Goal: Use online tool/utility: Utilize a website feature to perform a specific function

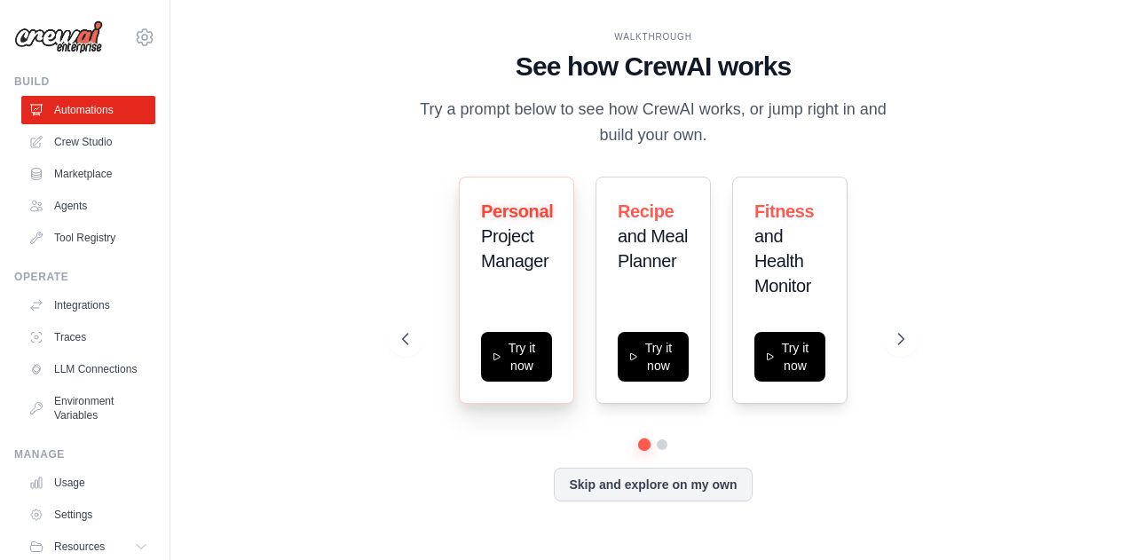
click at [508, 275] on div "Personal Project Manager" at bounding box center [516, 243] width 71 height 89
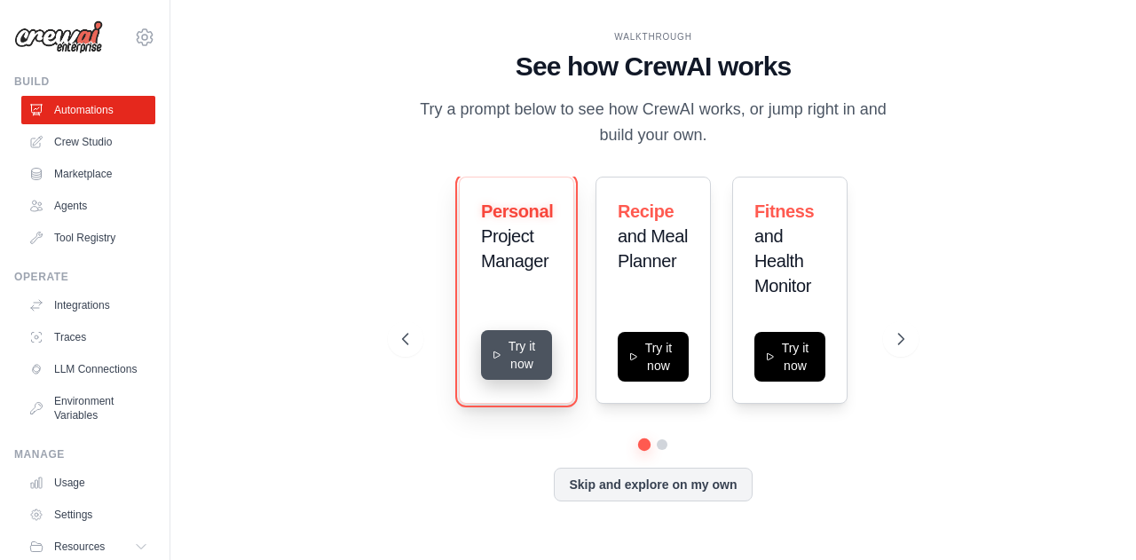
click at [519, 358] on button "Try it now" at bounding box center [516, 355] width 71 height 50
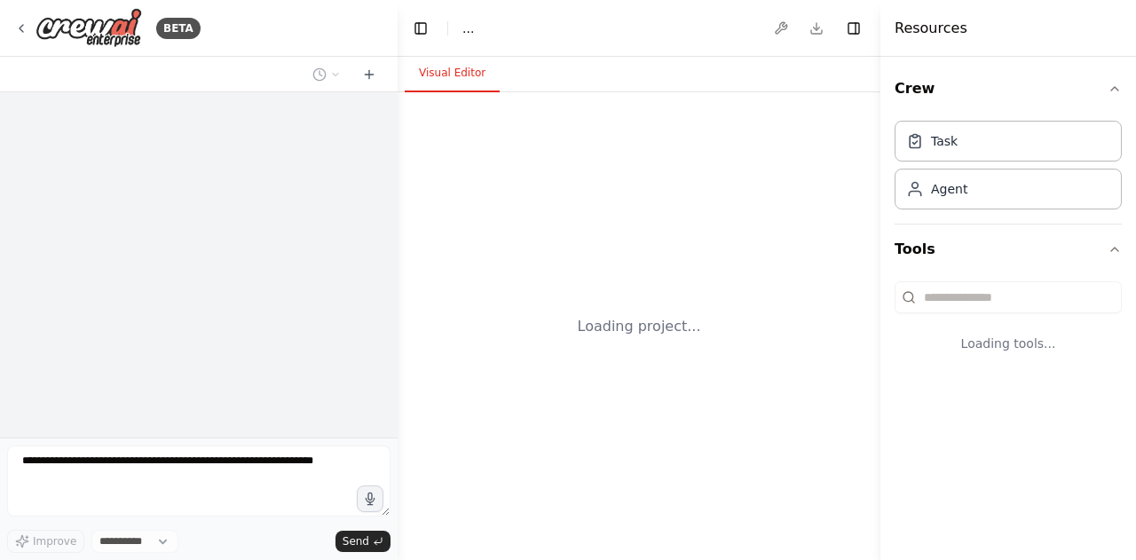
select select "****"
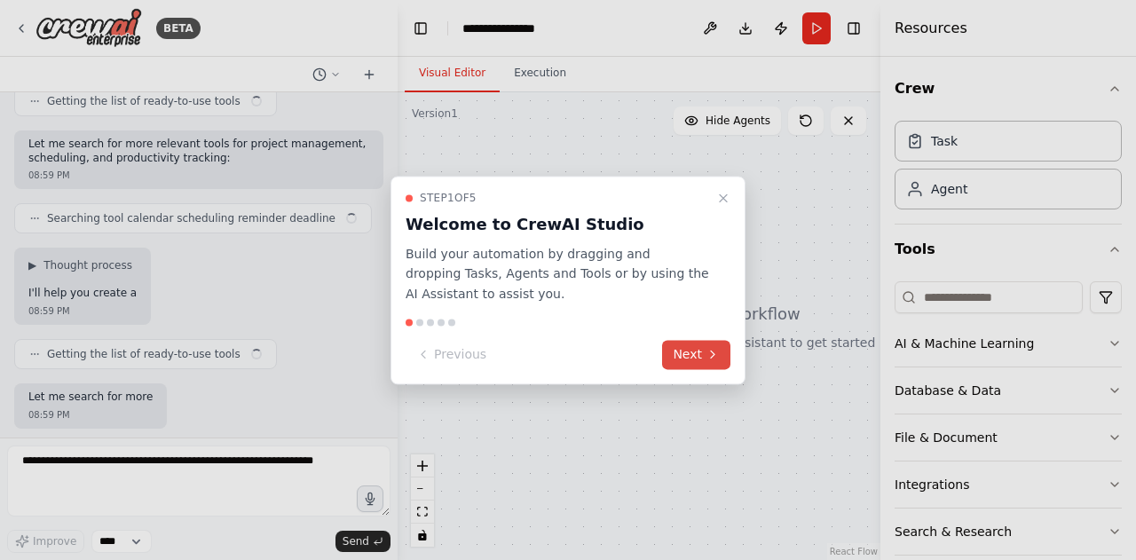
click at [696, 356] on button "Next" at bounding box center [696, 354] width 68 height 29
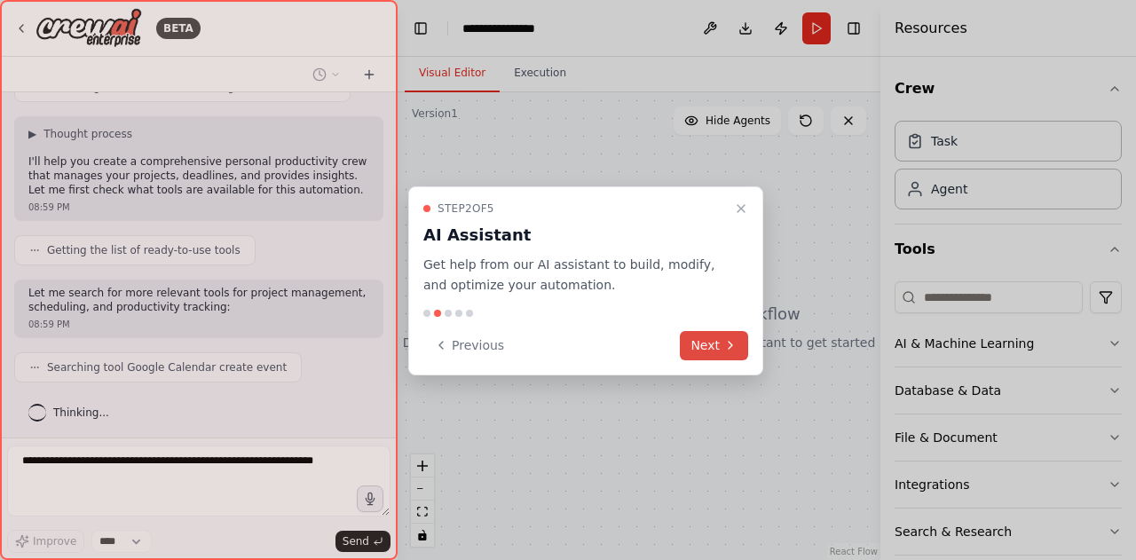
scroll to position [415, 0]
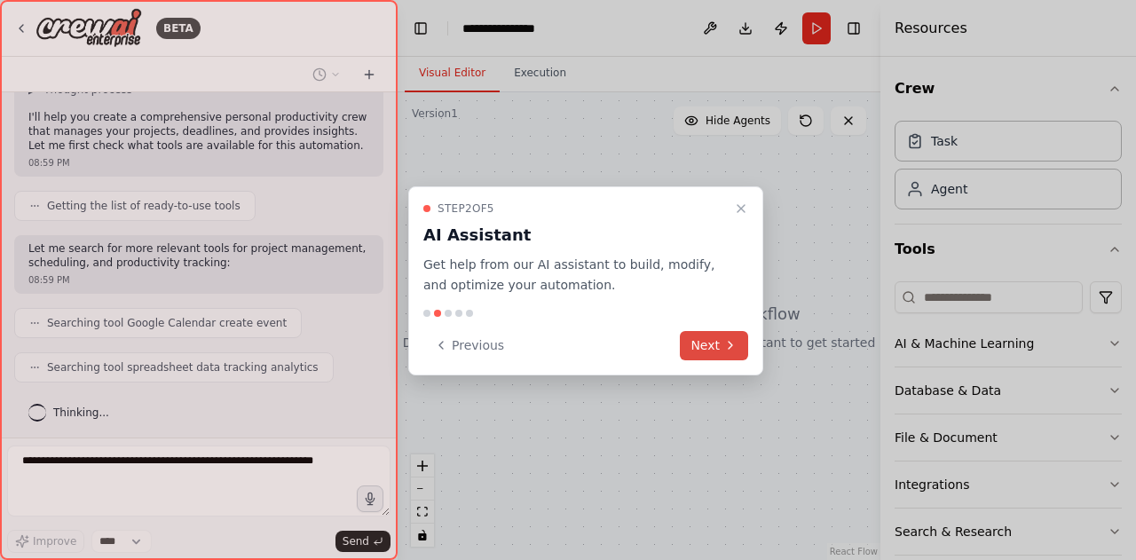
click at [703, 341] on button "Next" at bounding box center [714, 345] width 68 height 29
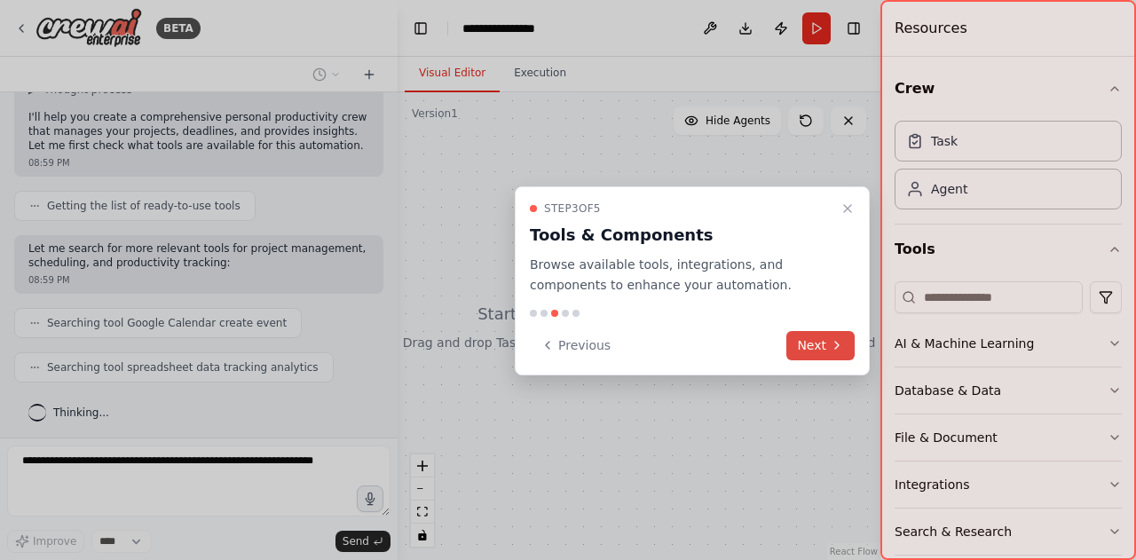
click at [808, 344] on button "Next" at bounding box center [821, 345] width 68 height 29
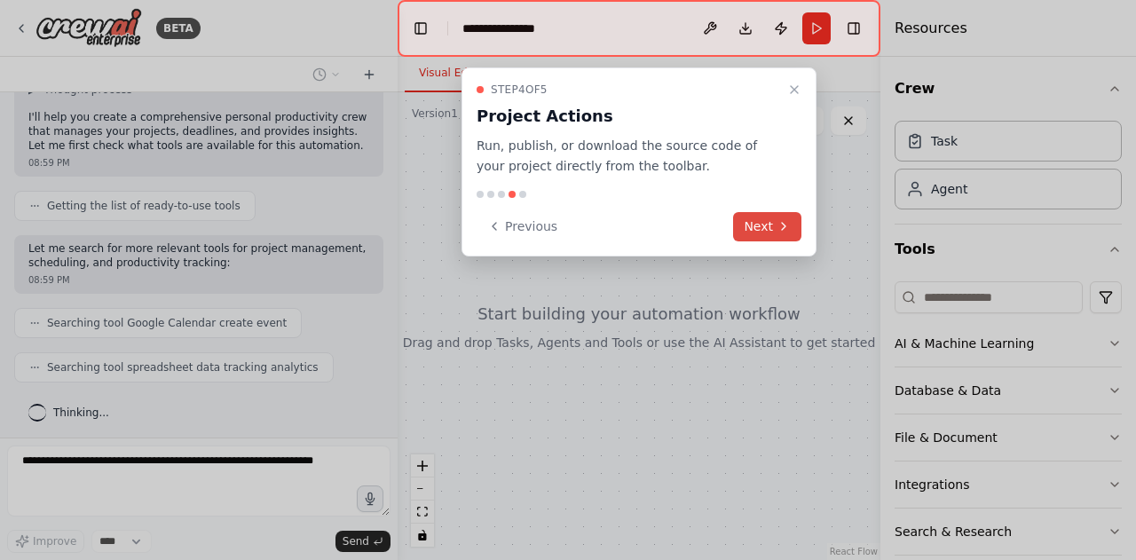
click at [767, 226] on button "Next" at bounding box center [767, 226] width 68 height 29
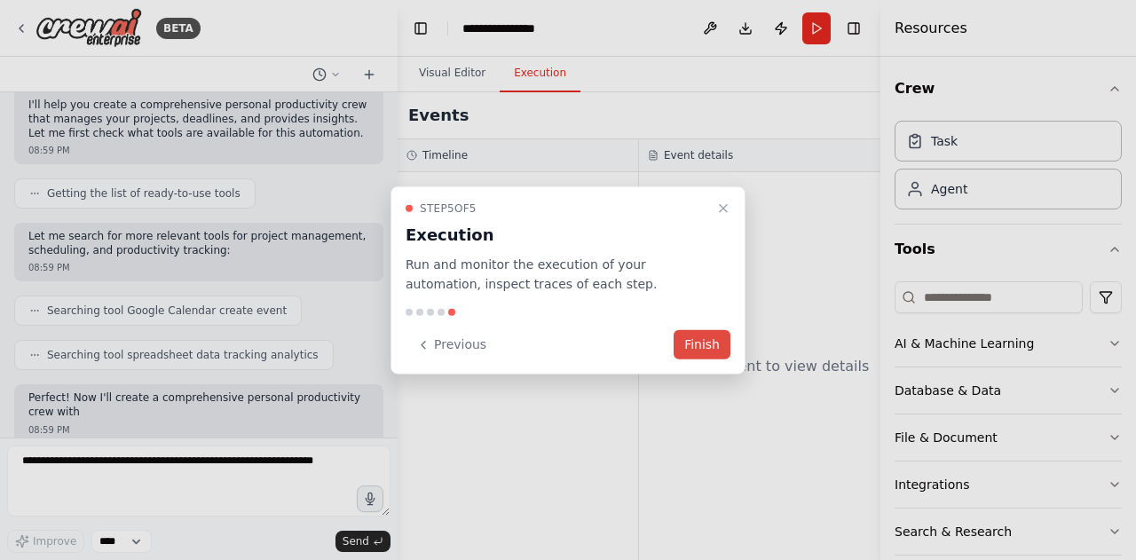
click at [700, 339] on button "Finish" at bounding box center [702, 344] width 57 height 29
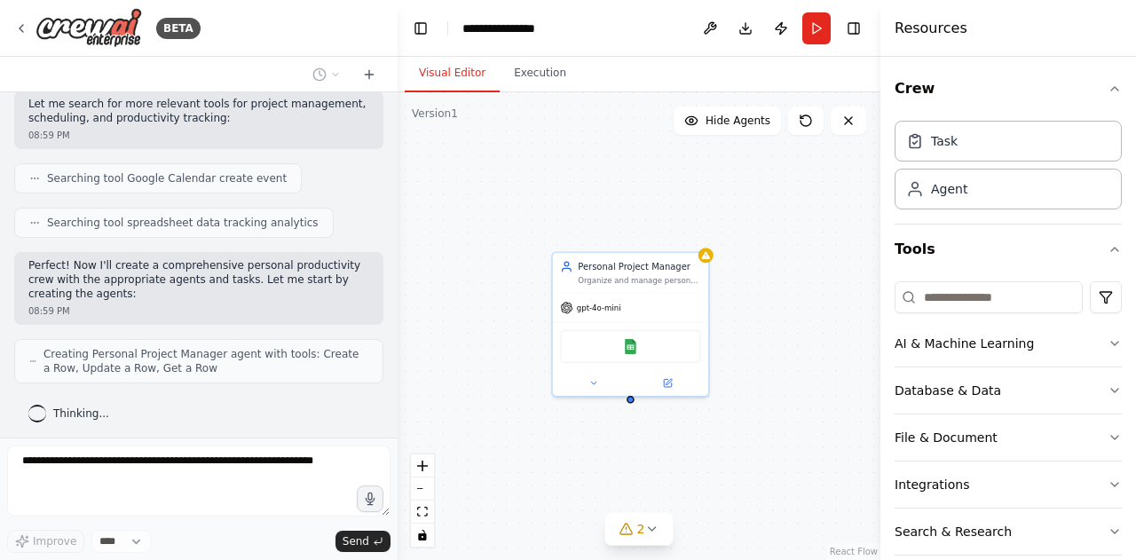
scroll to position [618, 0]
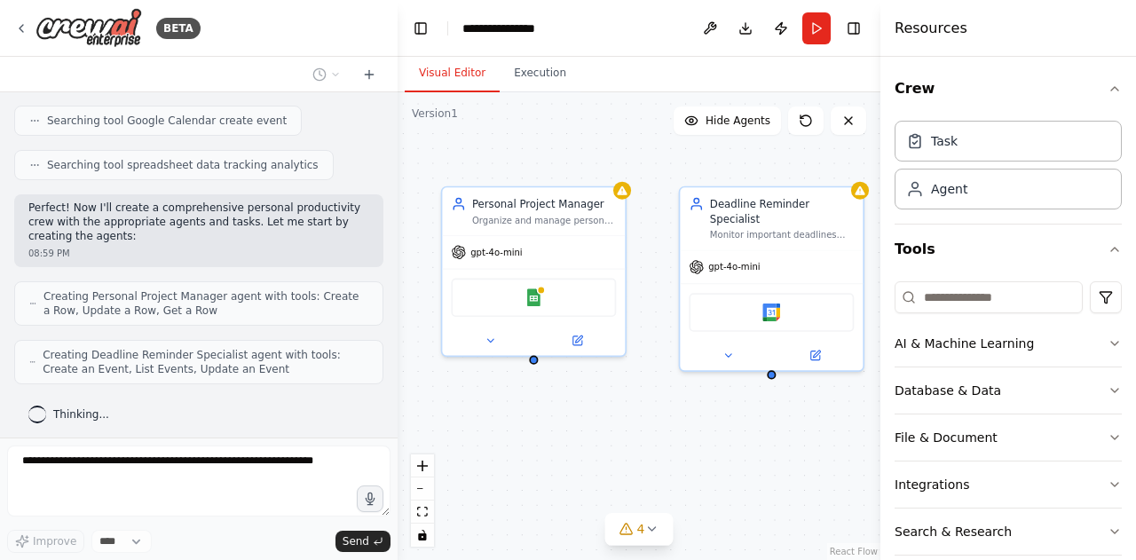
drag, startPoint x: 767, startPoint y: 415, endPoint x: 685, endPoint y: 378, distance: 89.4
click at [685, 378] on div "Personal Project Manager Organize and manage personal projects for {user_name},…" at bounding box center [639, 326] width 483 height 468
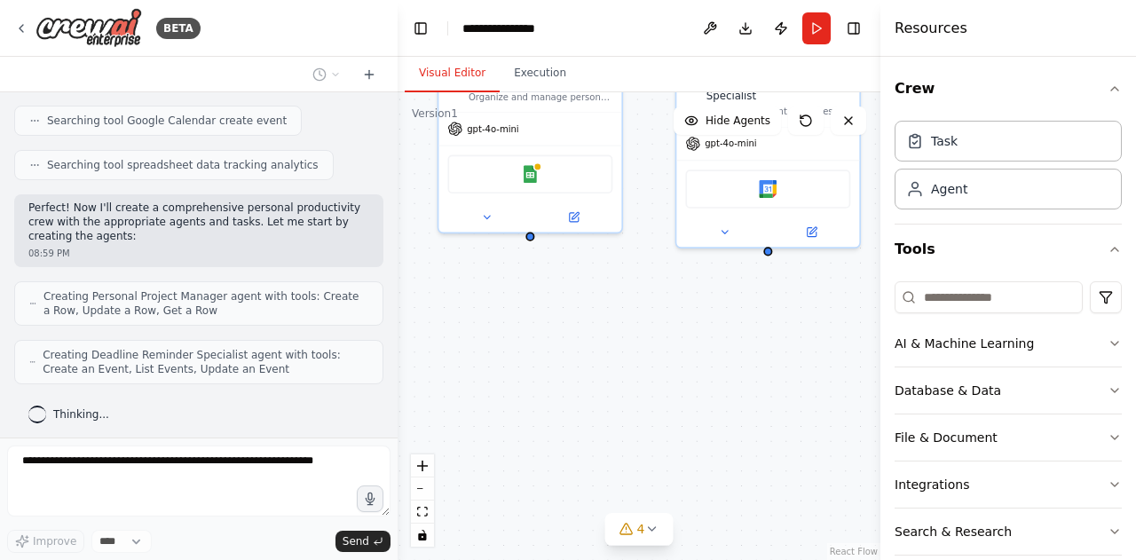
scroll to position [677, 0]
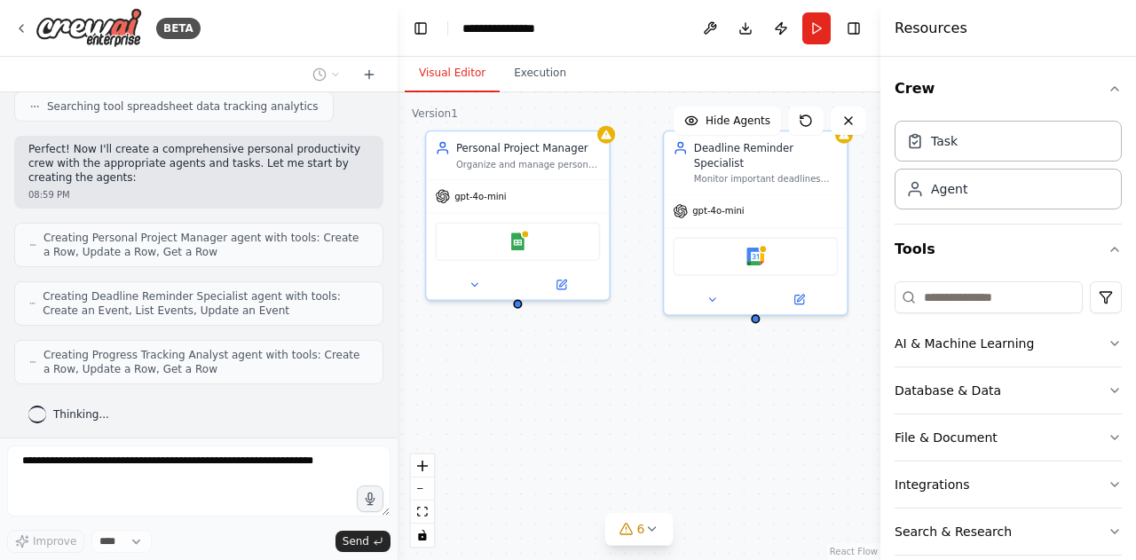
drag, startPoint x: 685, startPoint y: 378, endPoint x: 669, endPoint y: 320, distance: 60.1
click at [669, 320] on div "Personal Project Manager Organize and manage personal projects for {user_name},…" at bounding box center [639, 326] width 483 height 468
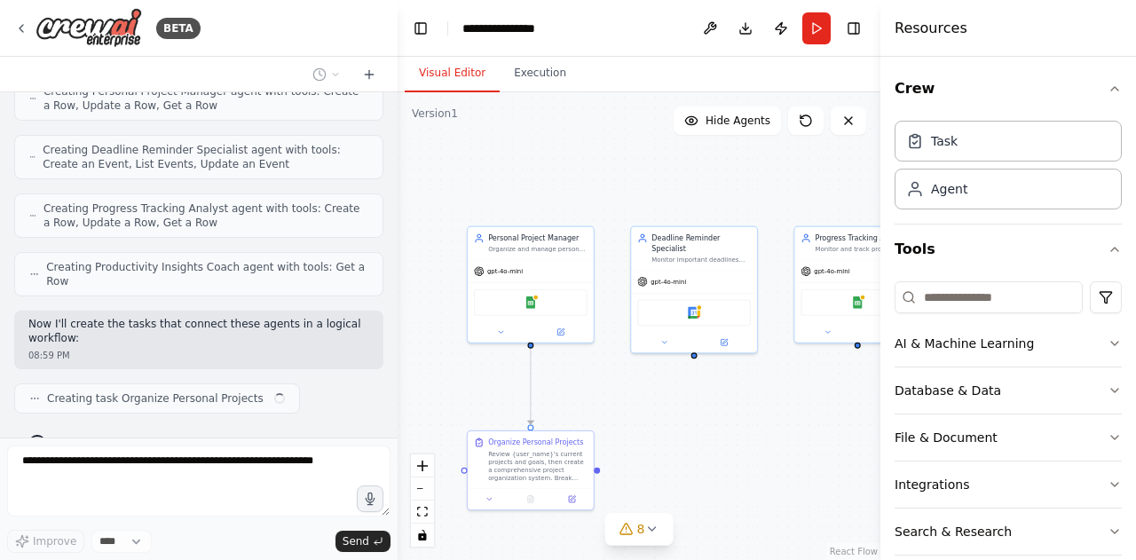
scroll to position [836, 0]
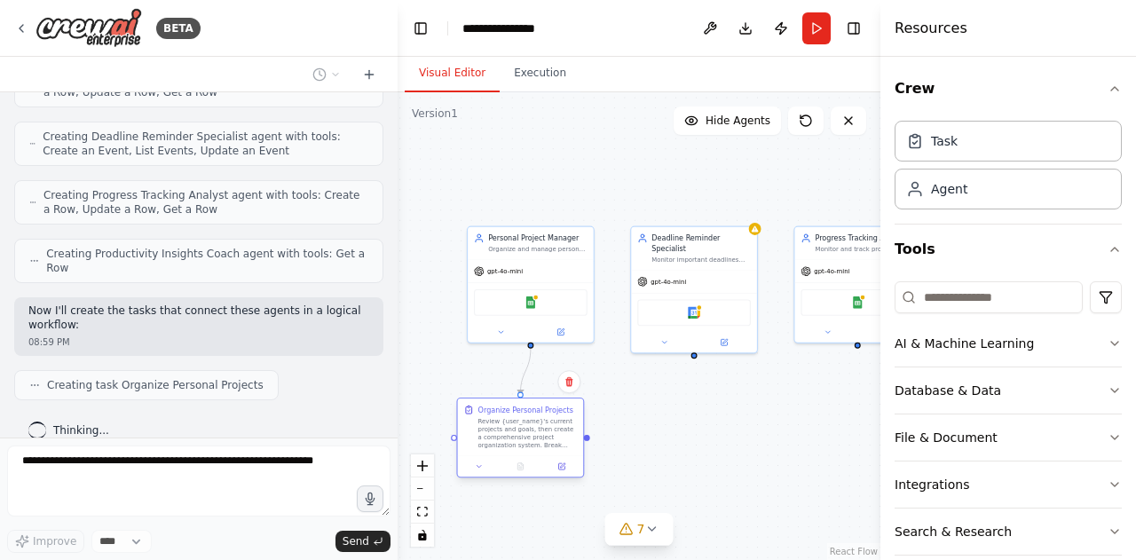
drag, startPoint x: 561, startPoint y: 440, endPoint x: 542, endPoint y: 414, distance: 33.0
click at [542, 414] on div "Organize Personal Projects" at bounding box center [526, 410] width 95 height 11
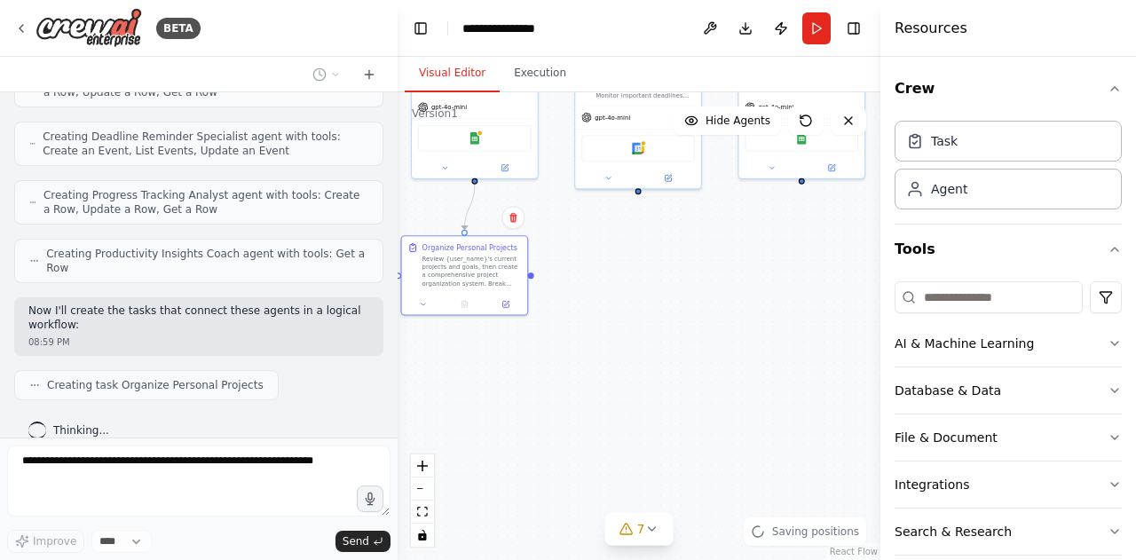
drag, startPoint x: 656, startPoint y: 434, endPoint x: 600, endPoint y: 270, distance: 173.5
click at [600, 270] on div ".deletable-edge-delete-btn { width: 20px; height: 20px; border: 0px solid #ffff…" at bounding box center [639, 326] width 483 height 468
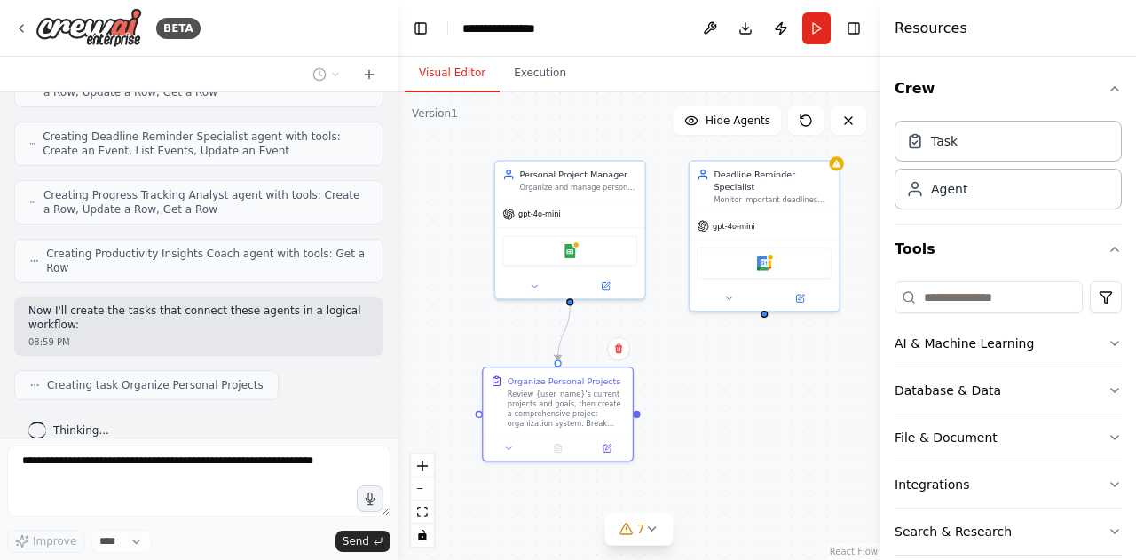
drag, startPoint x: 676, startPoint y: 257, endPoint x: 784, endPoint y: 439, distance: 212.6
click at [784, 439] on div ".deletable-edge-delete-btn { width: 20px; height: 20px; border: 0px solid #ffff…" at bounding box center [639, 326] width 483 height 468
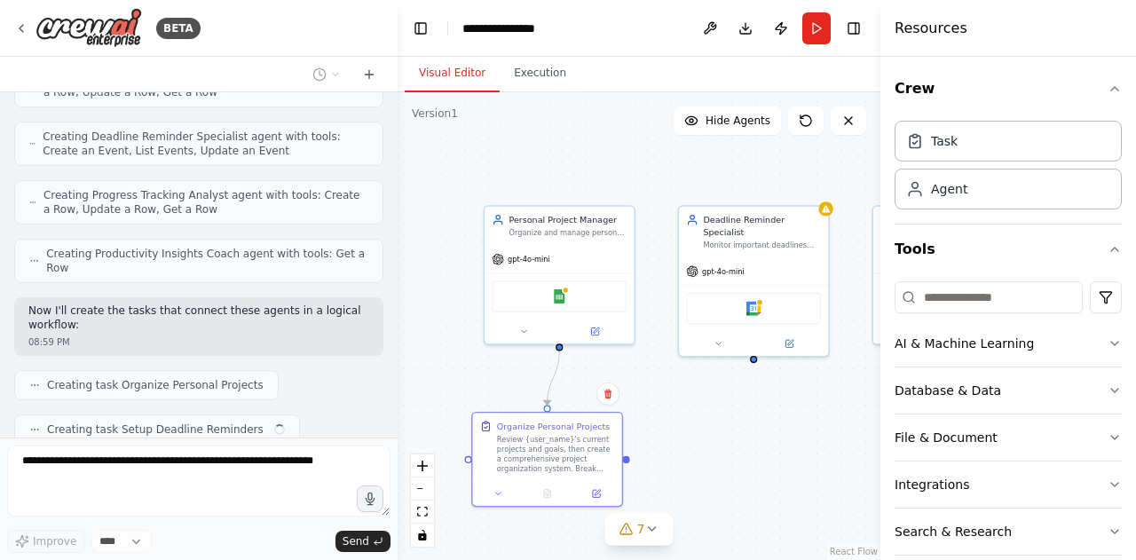
scroll to position [881, 0]
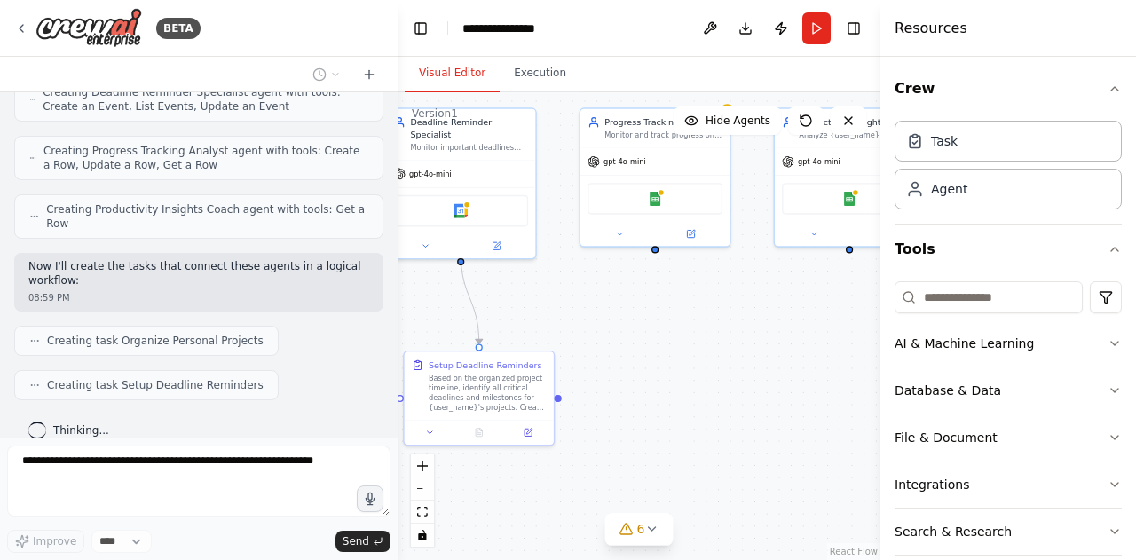
drag, startPoint x: 666, startPoint y: 409, endPoint x: 369, endPoint y: 312, distance: 312.2
click at [369, 312] on div "BETA Create a crew that helps organize your personal projects, sets reminders f…" at bounding box center [568, 280] width 1136 height 560
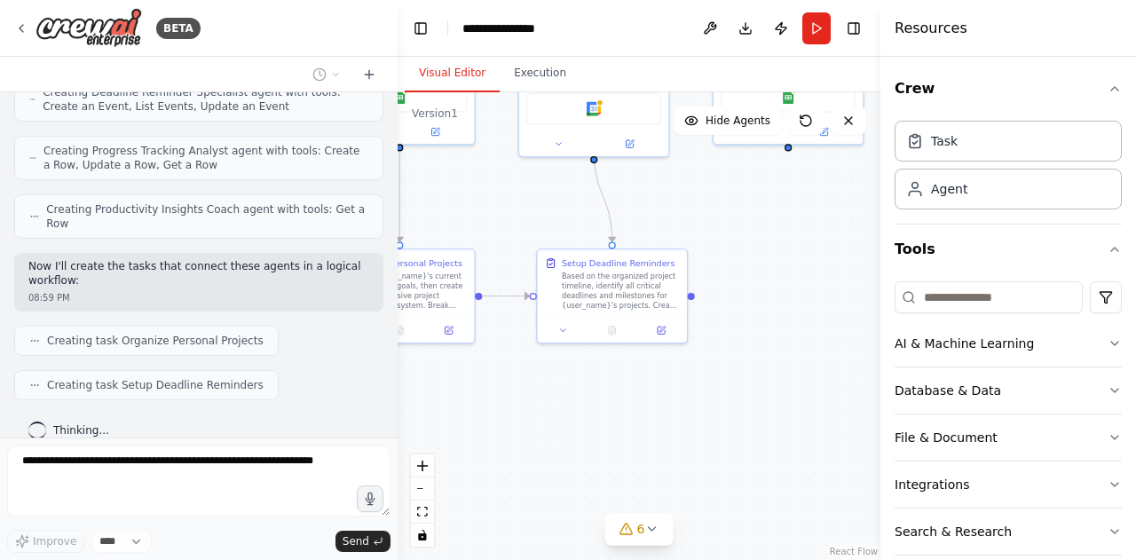
drag, startPoint x: 670, startPoint y: 481, endPoint x: 827, endPoint y: 381, distance: 185.7
click at [827, 381] on div ".deletable-edge-delete-btn { width: 20px; height: 20px; border: 0px solid #ffff…" at bounding box center [639, 326] width 483 height 468
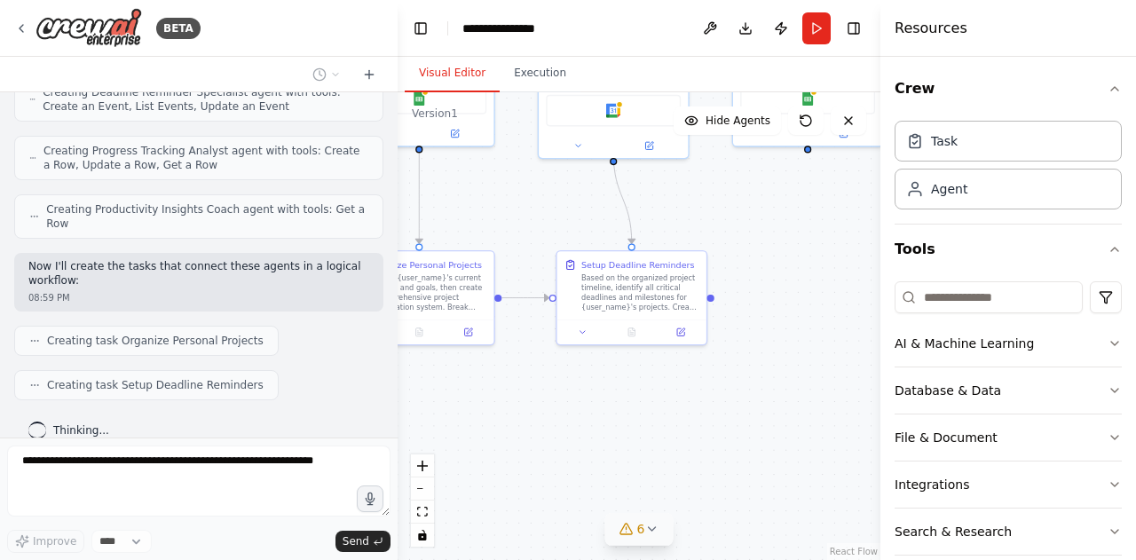
click at [661, 528] on button "6" at bounding box center [639, 529] width 68 height 33
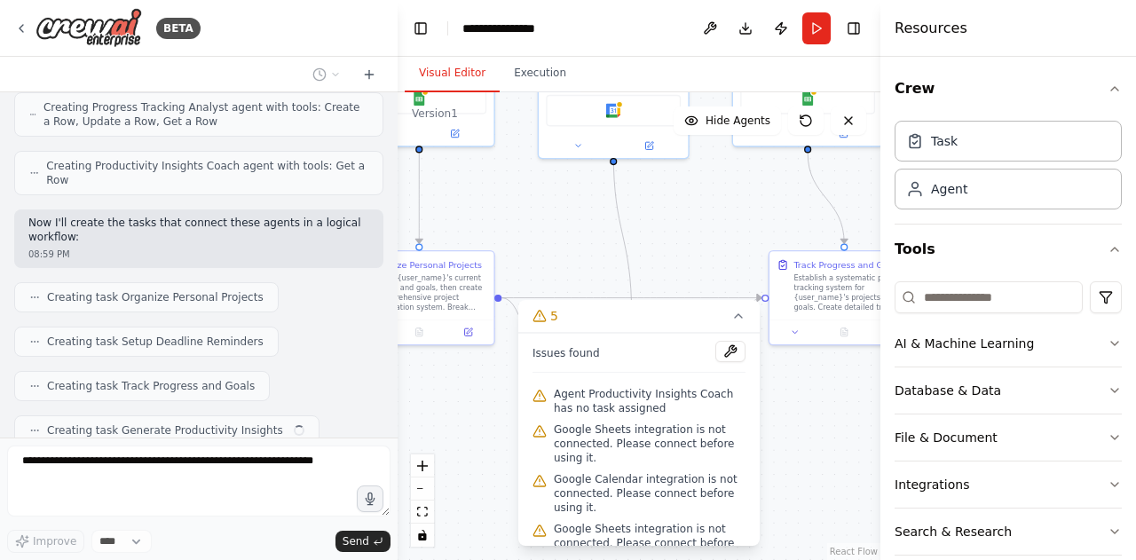
scroll to position [968, 0]
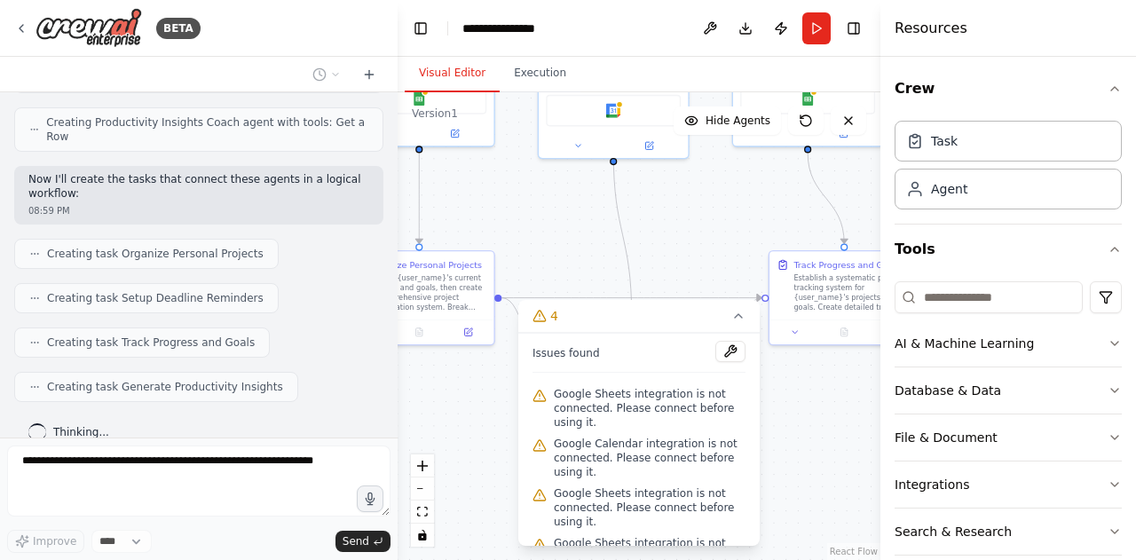
click at [673, 239] on div ".deletable-edge-delete-btn { width: 20px; height: 20px; border: 0px solid #ffff…" at bounding box center [639, 326] width 483 height 468
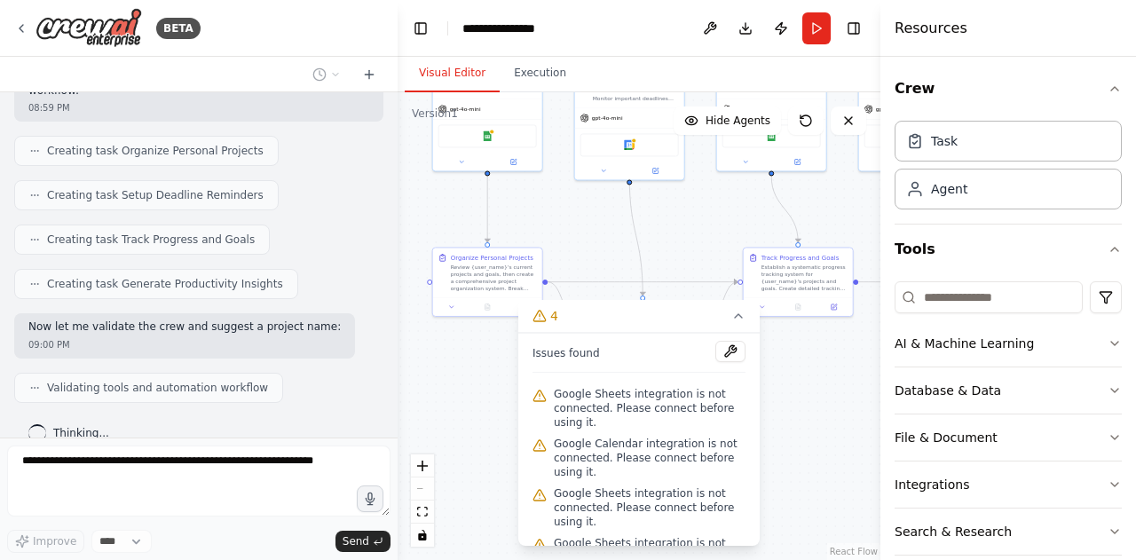
click at [673, 239] on div ".deletable-edge-delete-btn { width: 20px; height: 20px; border: 0px solid #ffff…" at bounding box center [639, 326] width 483 height 468
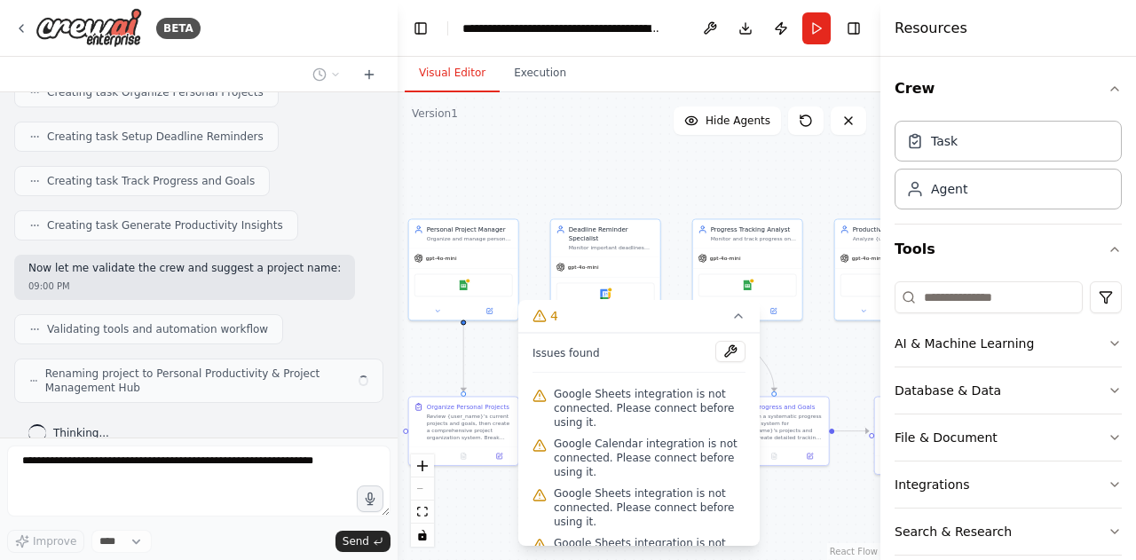
drag, startPoint x: 673, startPoint y: 239, endPoint x: 650, endPoint y: 400, distance: 162.3
click at [650, 400] on div "Version 1 Show Tools Hide Agents .deletable-edge-delete-btn { width: 20px; heig…" at bounding box center [639, 326] width 483 height 468
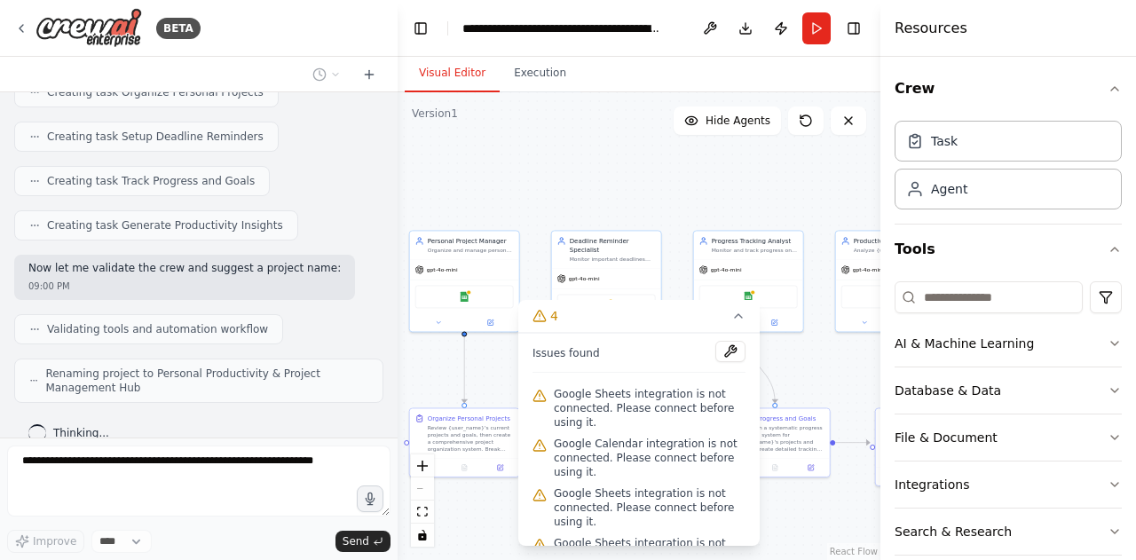
click at [700, 186] on div ".deletable-edge-delete-btn { width: 20px; height: 20px; border: 0px solid #ffff…" at bounding box center [639, 326] width 483 height 468
click at [739, 311] on icon at bounding box center [739, 316] width 14 height 14
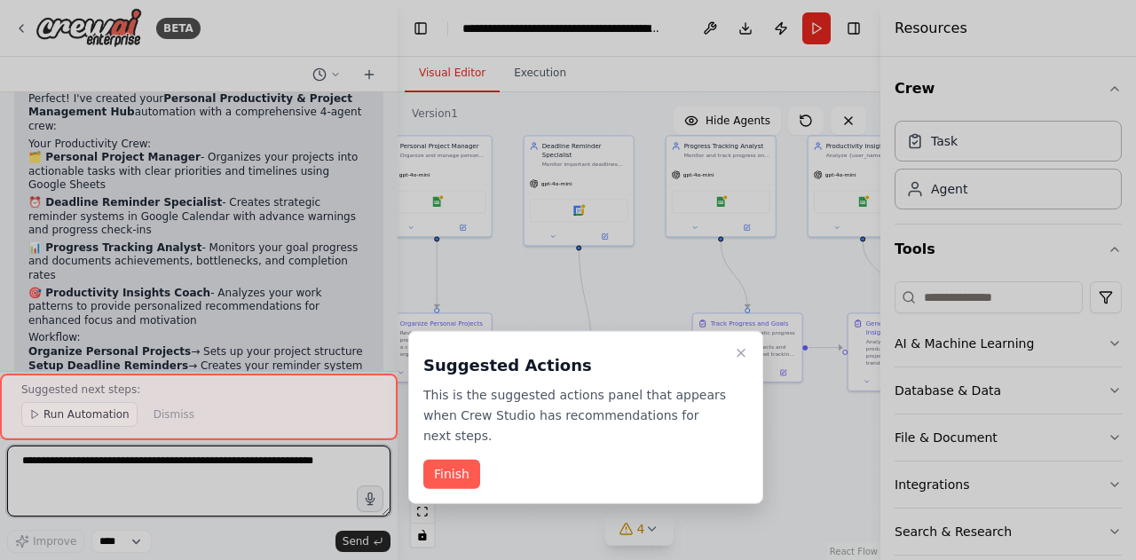
drag, startPoint x: 649, startPoint y: 163, endPoint x: 621, endPoint y: 68, distance: 98.9
click at [621, 68] on div "BETA Create a crew that helps organize your personal projects, sets reminders f…" at bounding box center [568, 280] width 1136 height 560
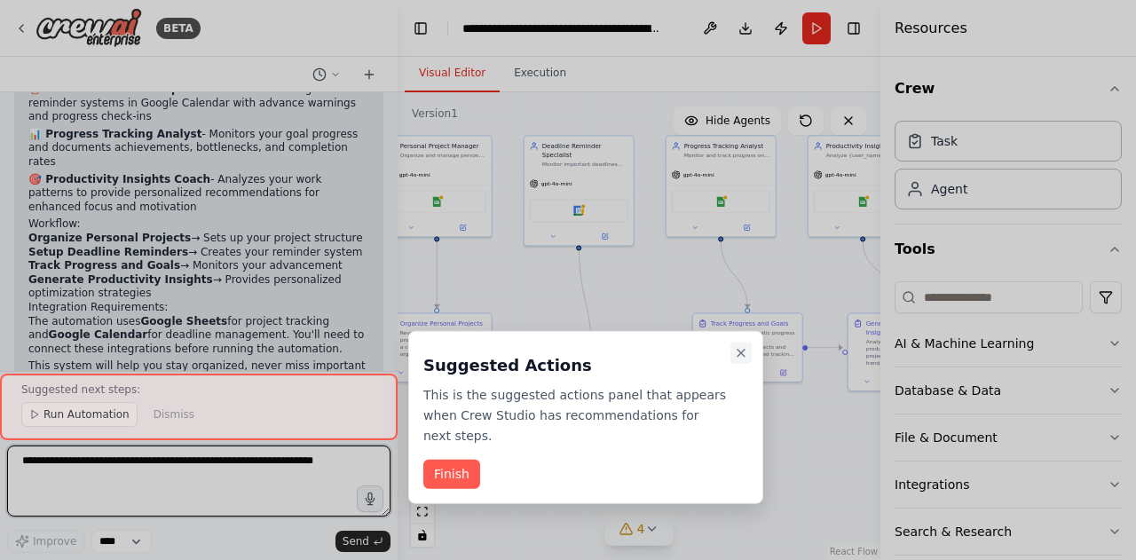
scroll to position [1589, 0]
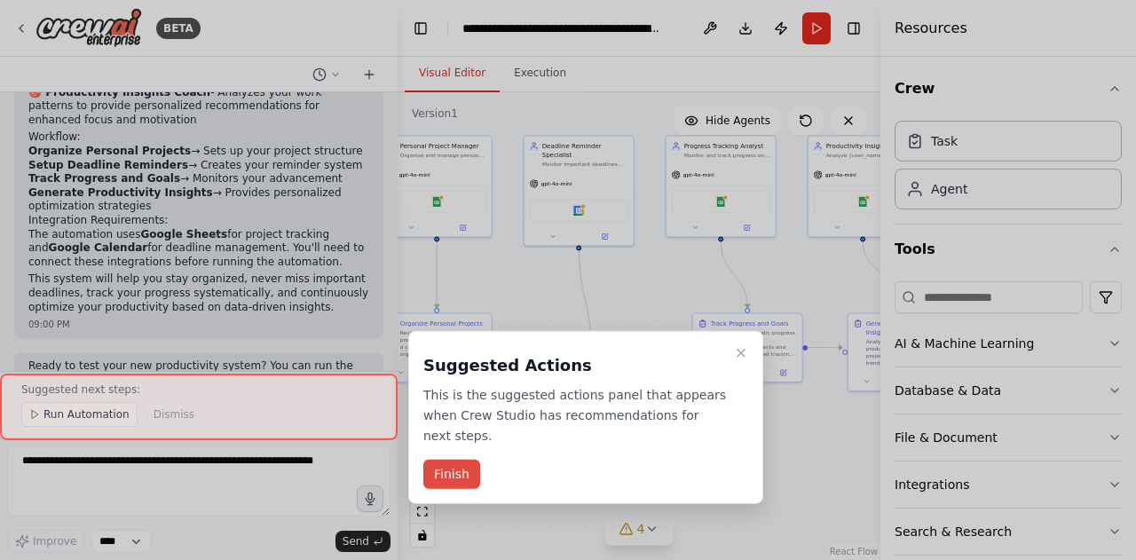
click at [462, 460] on button "Finish" at bounding box center [451, 474] width 57 height 29
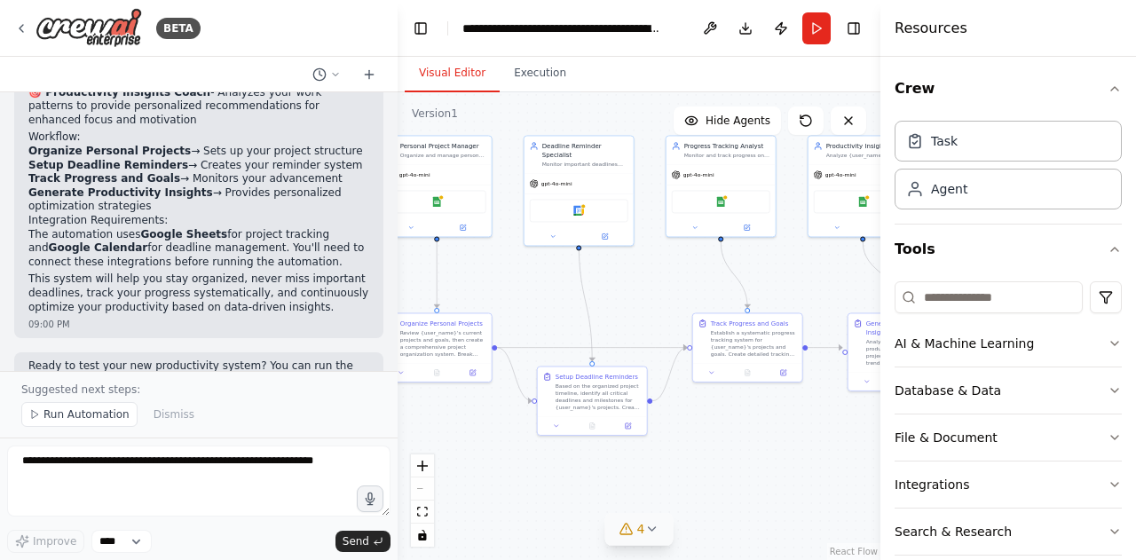
scroll to position [1676, 0]
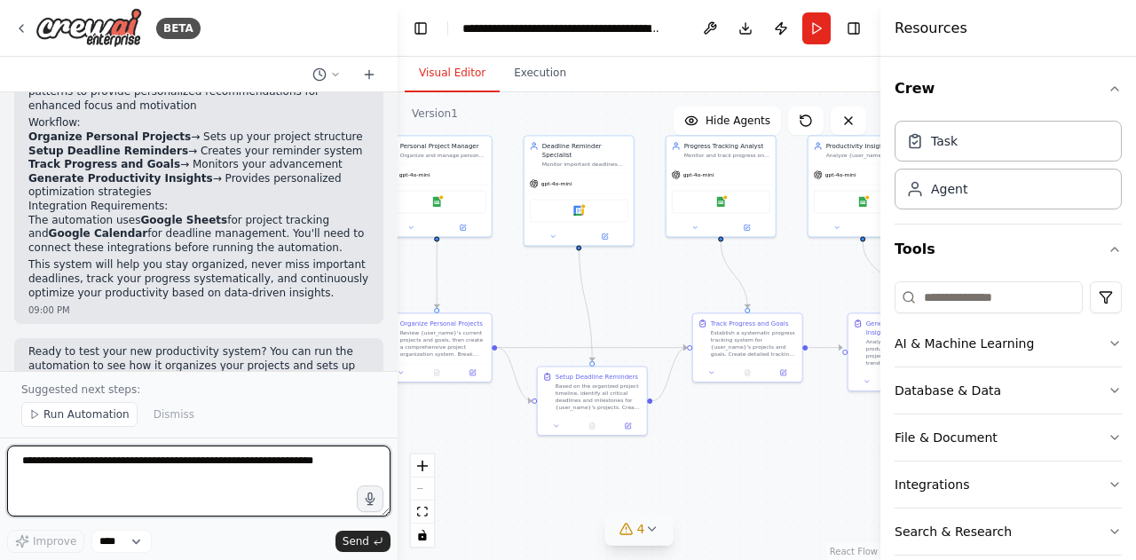
click at [289, 475] on textarea at bounding box center [199, 481] width 384 height 71
click at [229, 491] on textarea at bounding box center [199, 481] width 384 height 71
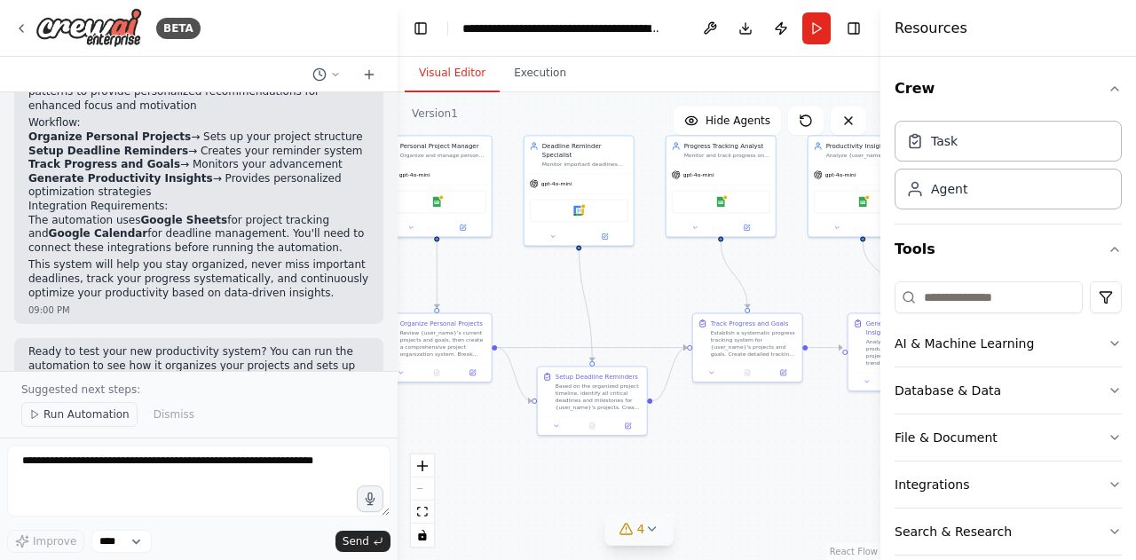
click at [80, 421] on span "Run Automation" at bounding box center [87, 415] width 86 height 14
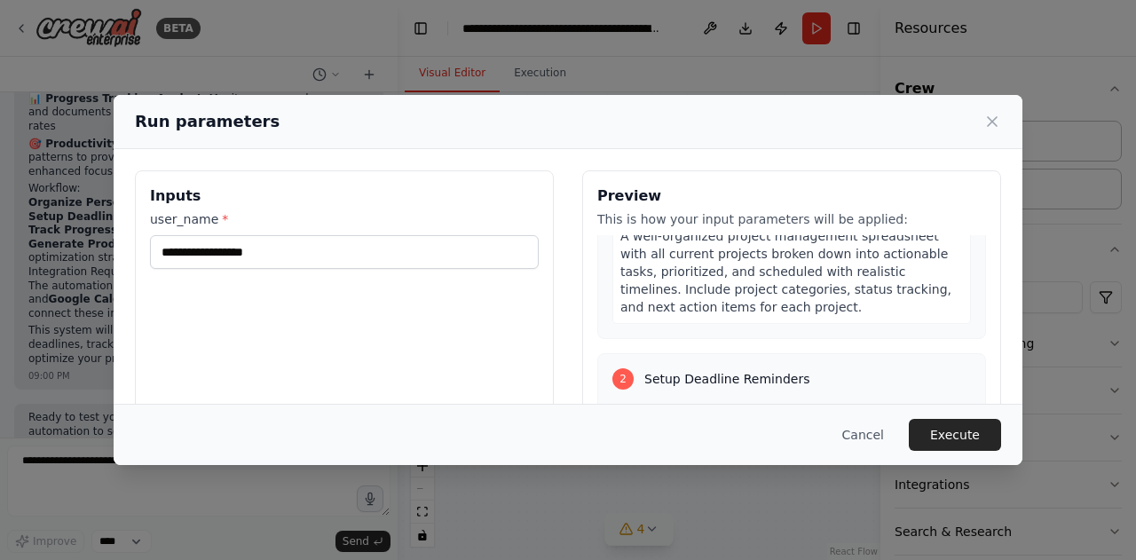
scroll to position [394, 0]
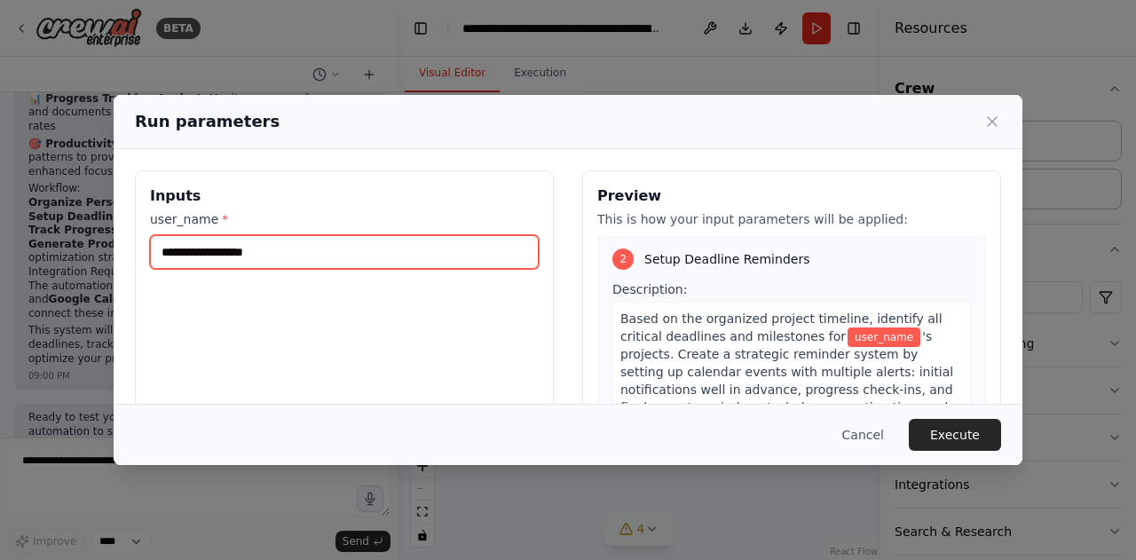
click at [365, 254] on input "user_name *" at bounding box center [344, 252] width 389 height 34
type input "******"
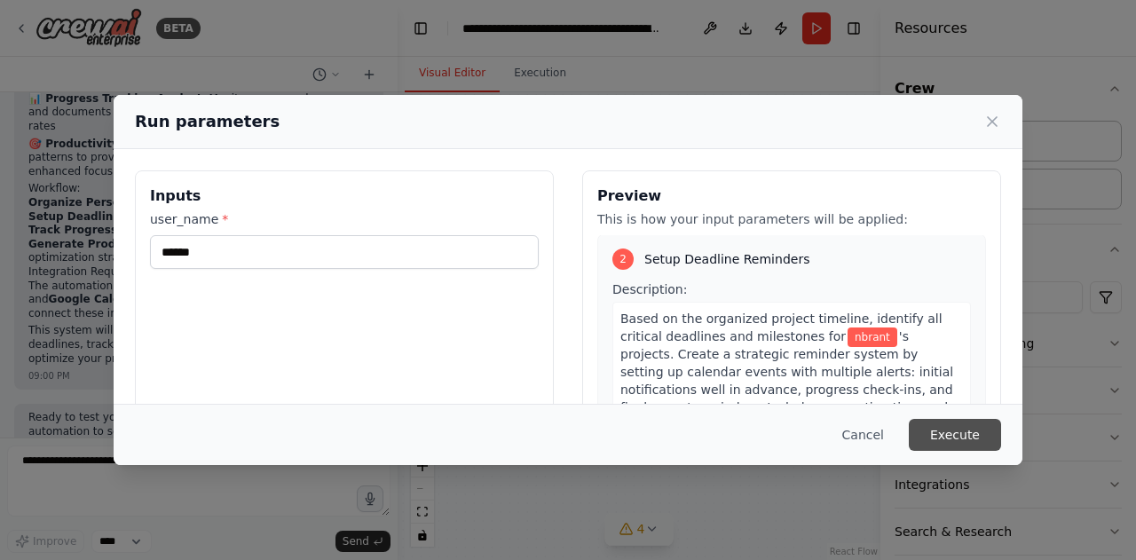
click at [947, 431] on button "Execute" at bounding box center [955, 435] width 92 height 32
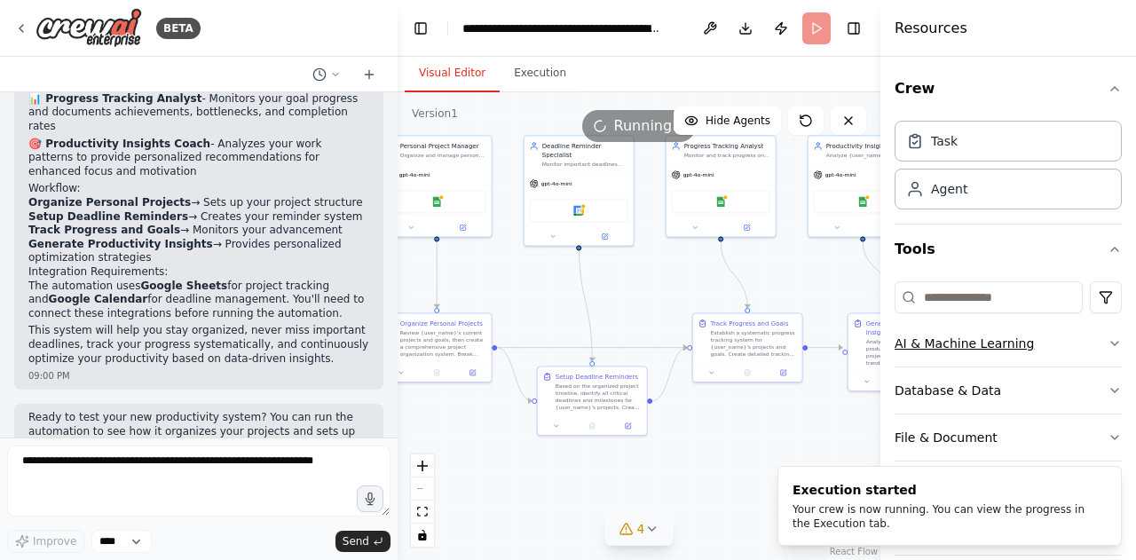
click at [1031, 339] on button "AI & Machine Learning" at bounding box center [1008, 343] width 227 height 46
click at [1019, 340] on button "AI & Machine Learning" at bounding box center [1008, 343] width 227 height 46
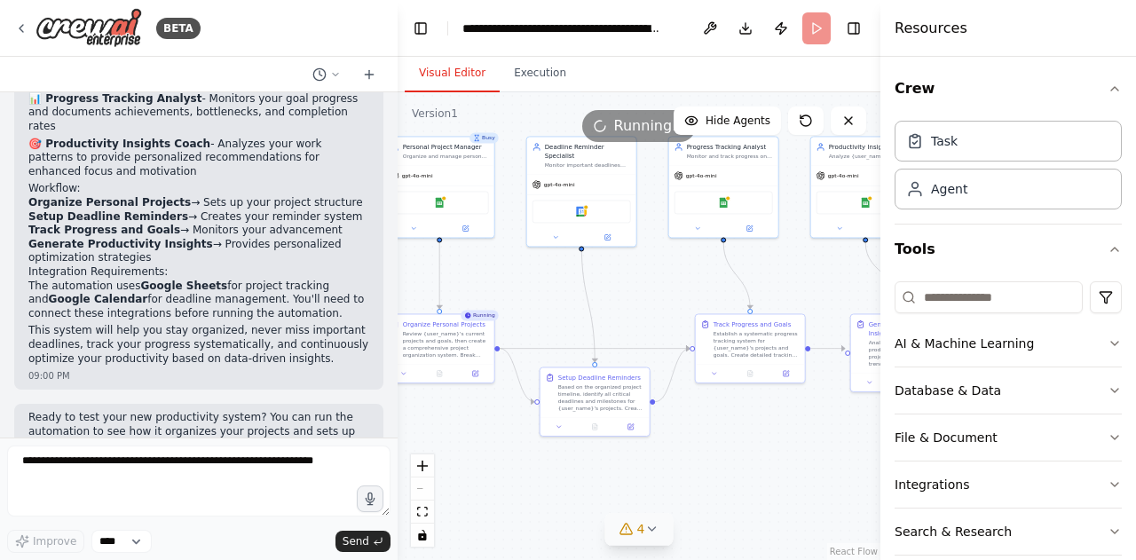
drag, startPoint x: 681, startPoint y: 260, endPoint x: 731, endPoint y: 271, distance: 50.8
click at [731, 271] on div ".deletable-edge-delete-btn { width: 20px; height: 20px; border: 0px solid #ffff…" at bounding box center [639, 326] width 483 height 468
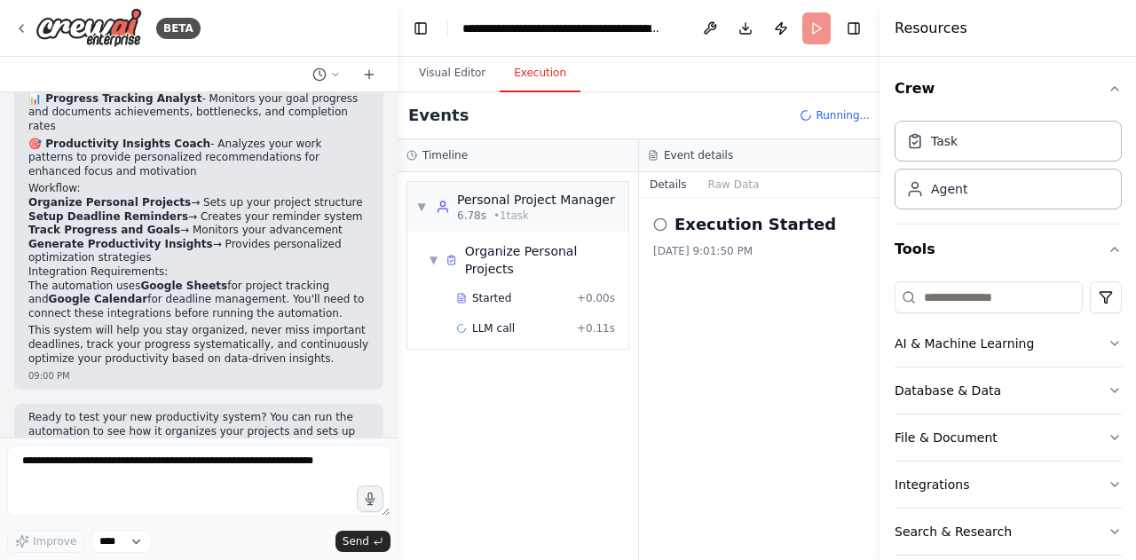
click at [517, 79] on button "Execution" at bounding box center [540, 73] width 81 height 37
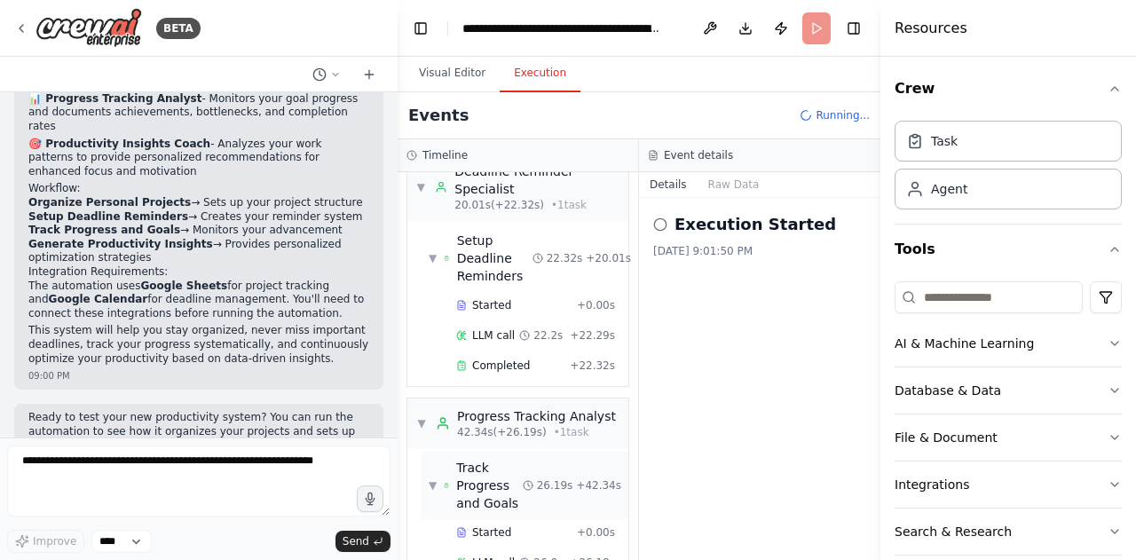
scroll to position [517, 0]
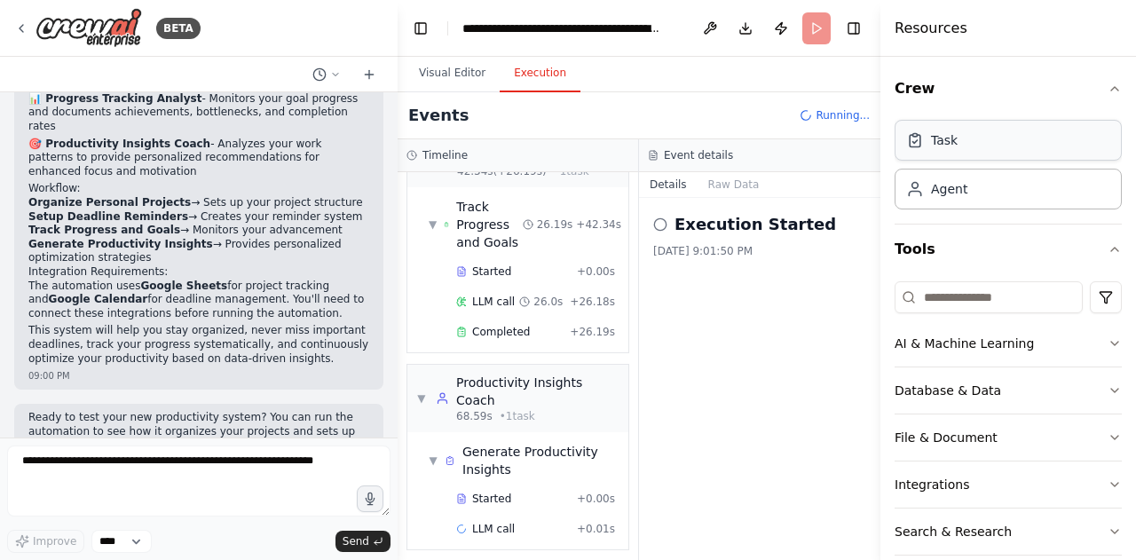
click at [967, 129] on div "Task" at bounding box center [1008, 140] width 227 height 41
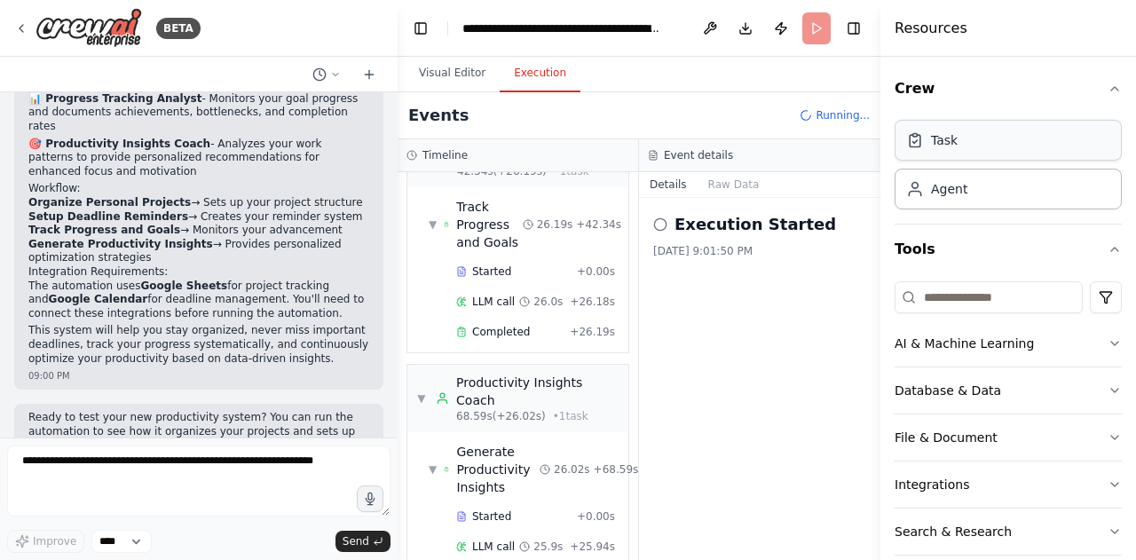
click at [967, 129] on div "Task" at bounding box center [1008, 140] width 227 height 41
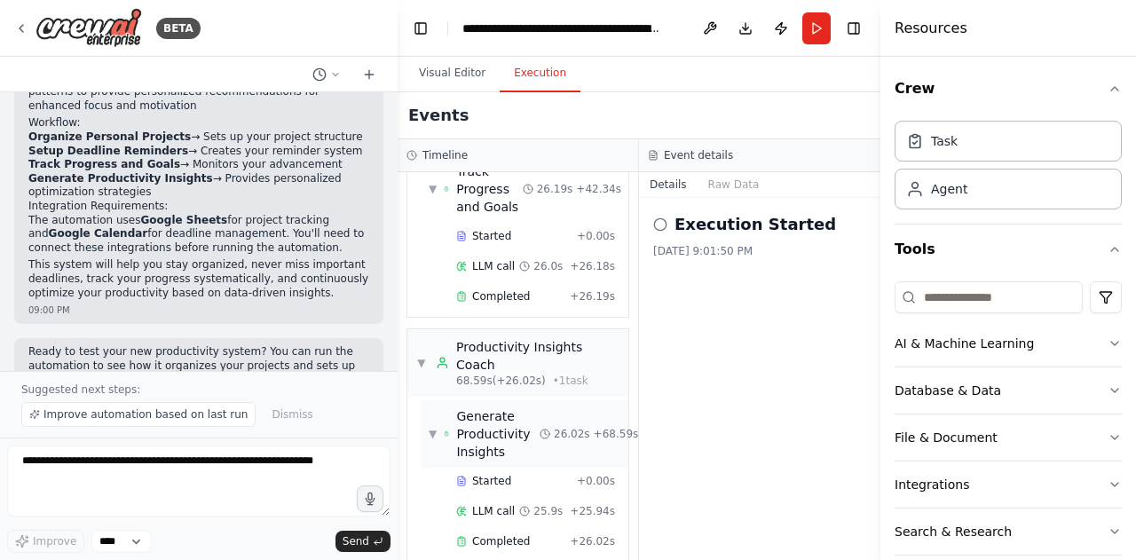
scroll to position [564, 0]
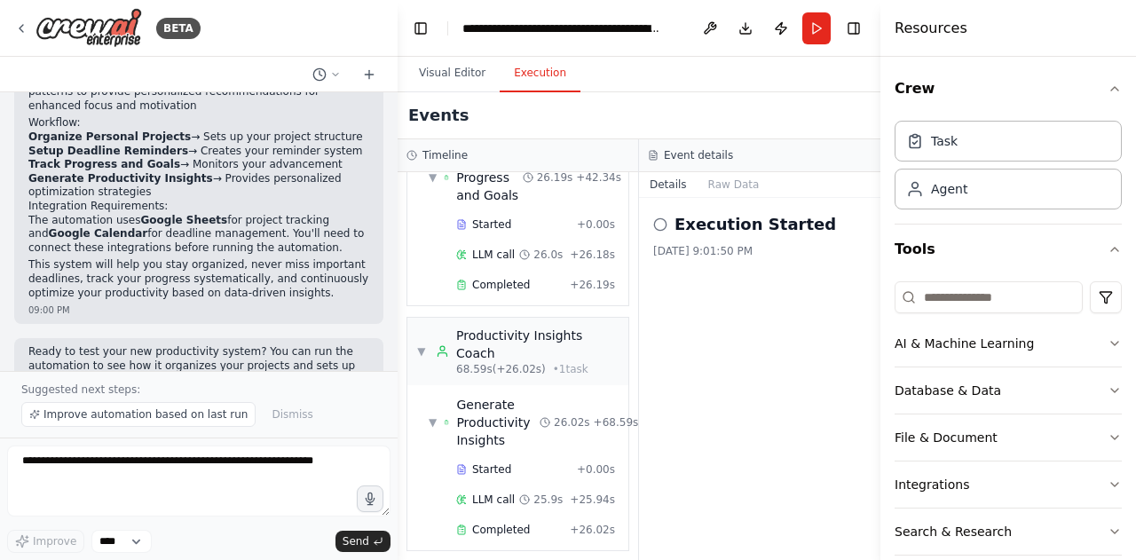
click at [668, 225] on div "Execution Started" at bounding box center [759, 224] width 213 height 25
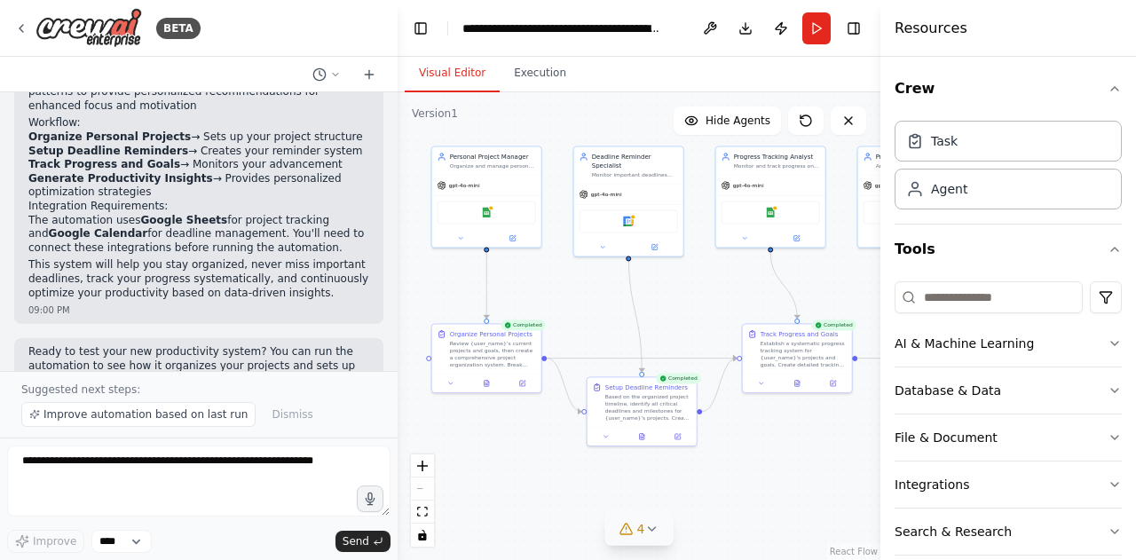
click at [463, 68] on button "Visual Editor" at bounding box center [452, 73] width 95 height 37
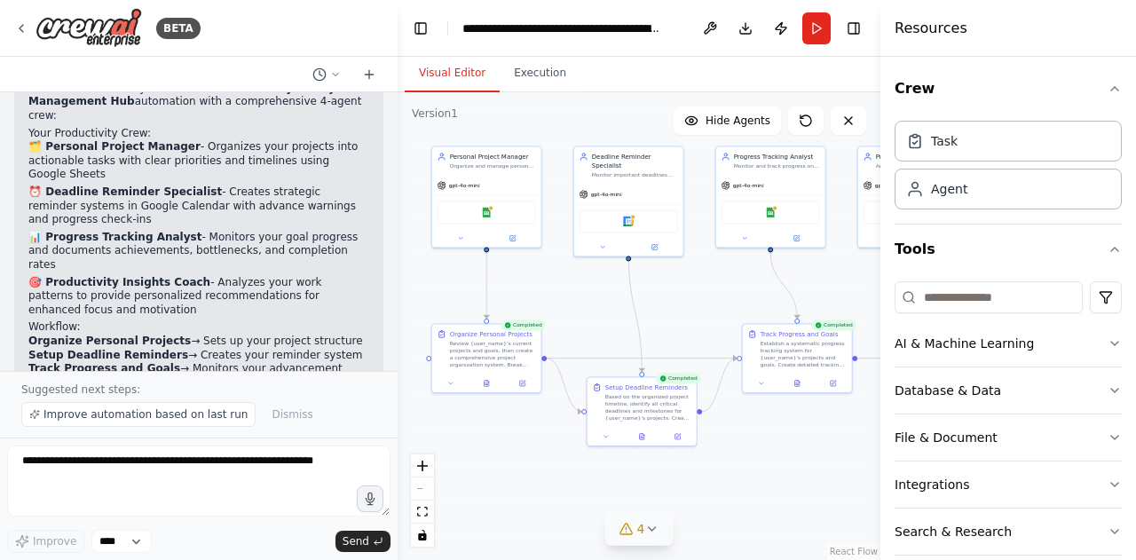
scroll to position [1470, 0]
click at [504, 216] on div "Google Sheets" at bounding box center [487, 210] width 99 height 23
click at [824, 29] on button "Run" at bounding box center [817, 28] width 28 height 32
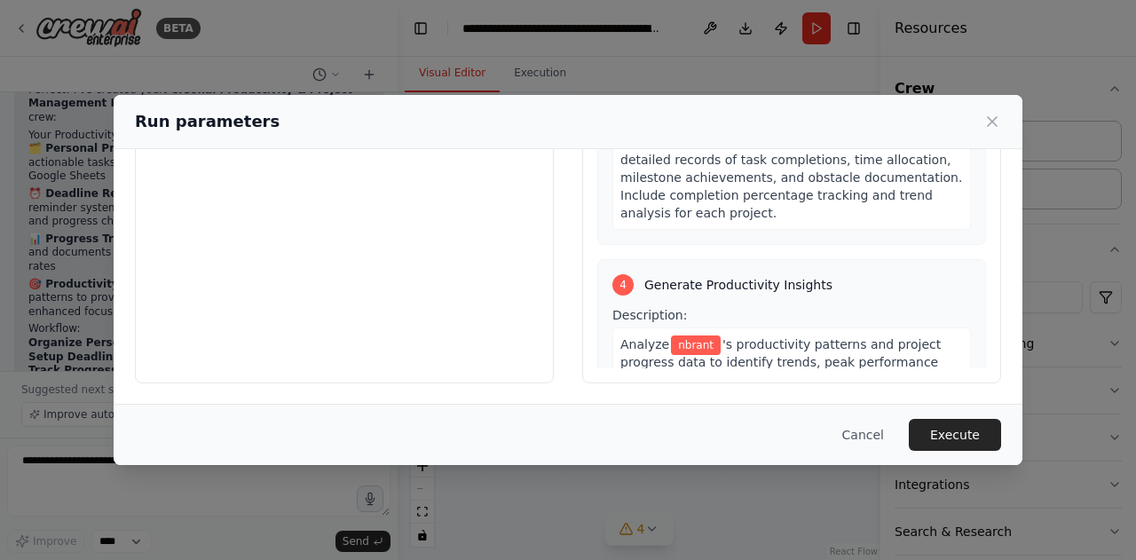
scroll to position [906, 0]
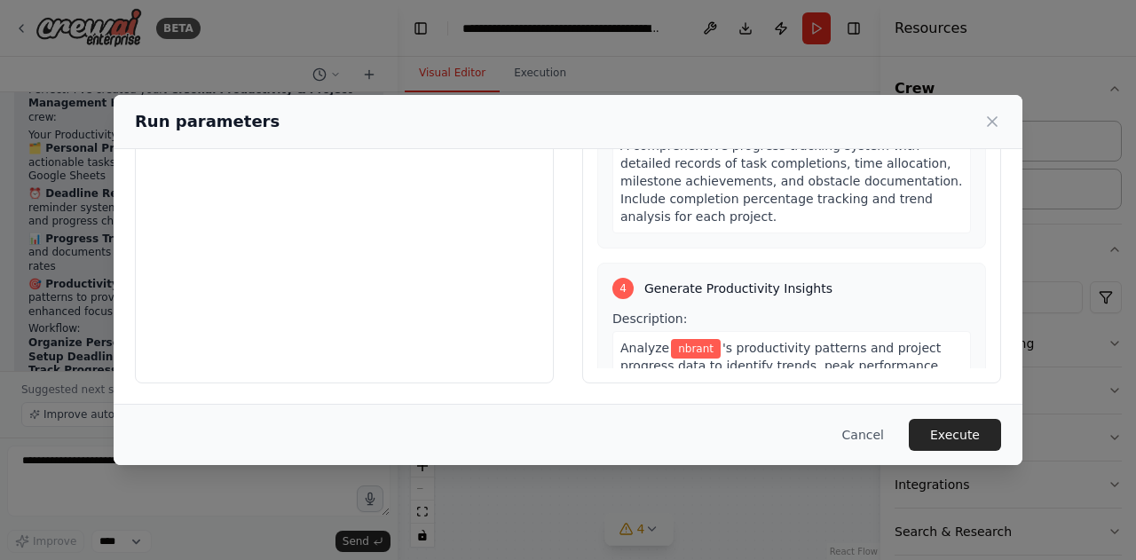
click at [753, 4] on div "Run parameters Inputs user_name * ****** Preview This is how your input paramet…" at bounding box center [568, 280] width 1136 height 560
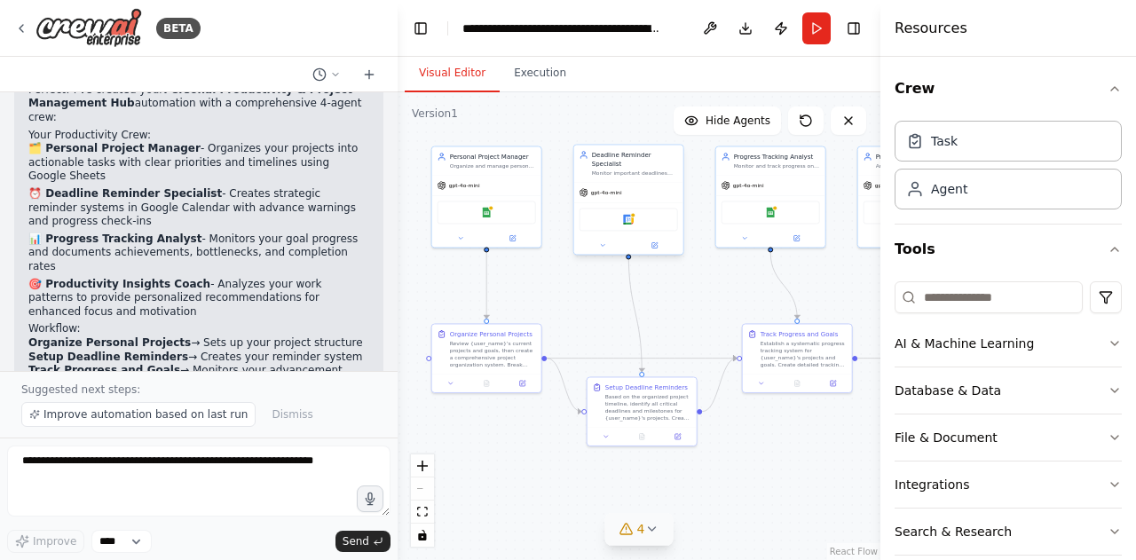
click at [645, 214] on div "Google Calendar" at bounding box center [629, 219] width 99 height 23
click at [602, 242] on div at bounding box center [628, 245] width 109 height 18
click at [608, 240] on button at bounding box center [603, 245] width 51 height 11
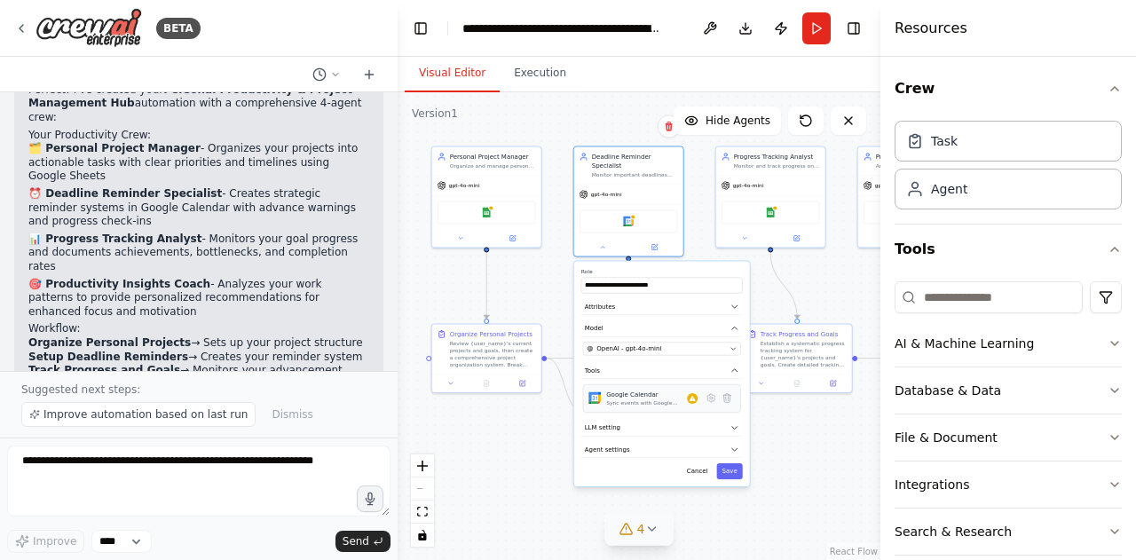
click at [637, 390] on div "Google Calendar" at bounding box center [646, 394] width 81 height 9
click at [639, 400] on div "Google Calendar Sync events with Google Calendar" at bounding box center [662, 398] width 158 height 28
click at [764, 519] on div ".deletable-edge-delete-btn { width: 20px; height: 20px; border: 0px solid #ffff…" at bounding box center [639, 326] width 483 height 468
click at [655, 241] on div at bounding box center [628, 245] width 109 height 18
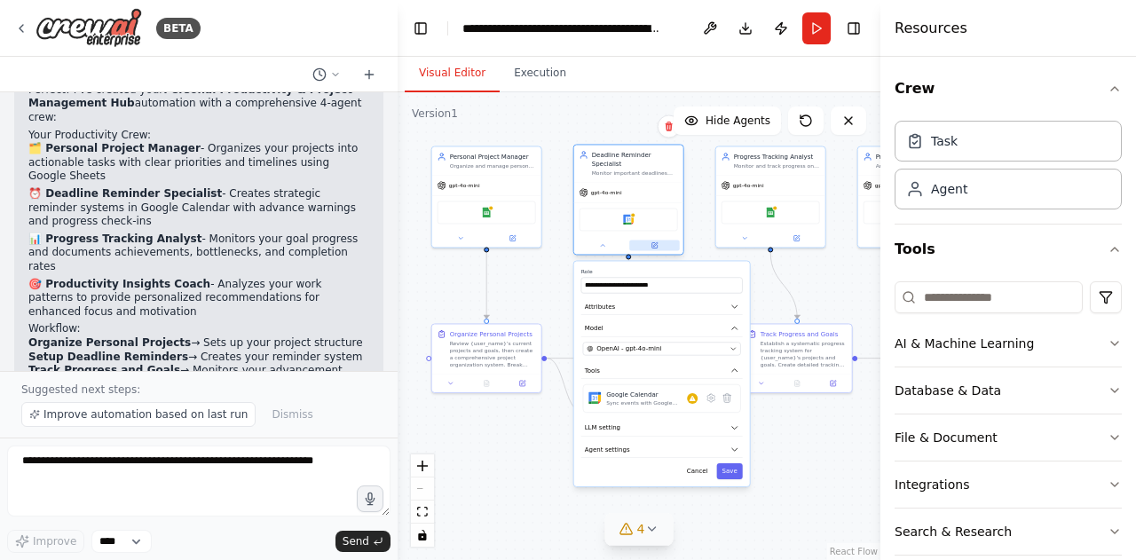
click at [660, 240] on button at bounding box center [654, 245] width 51 height 11
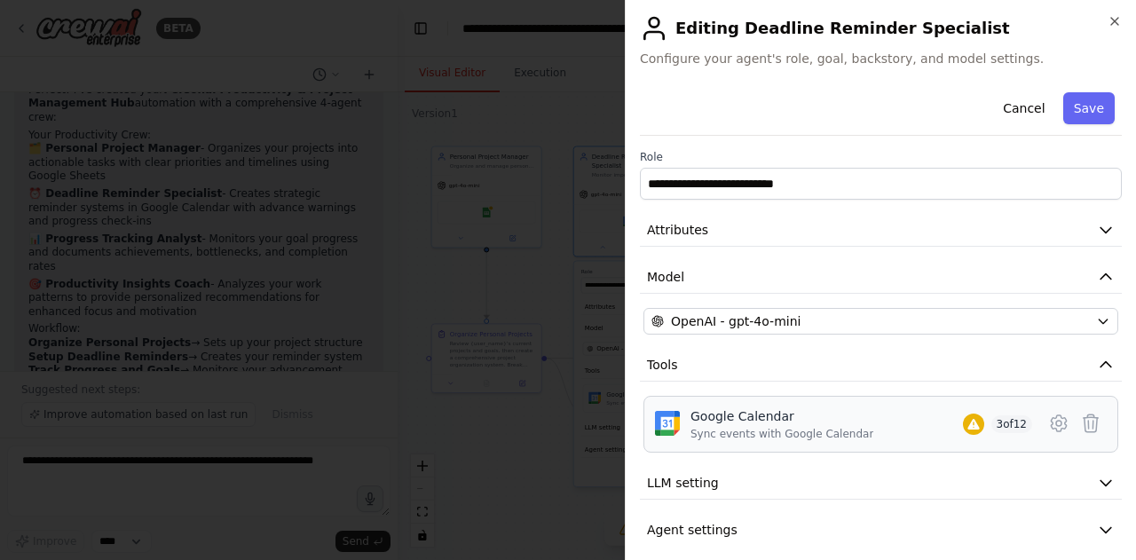
click at [753, 427] on div "Sync events with Google Calendar" at bounding box center [782, 434] width 183 height 14
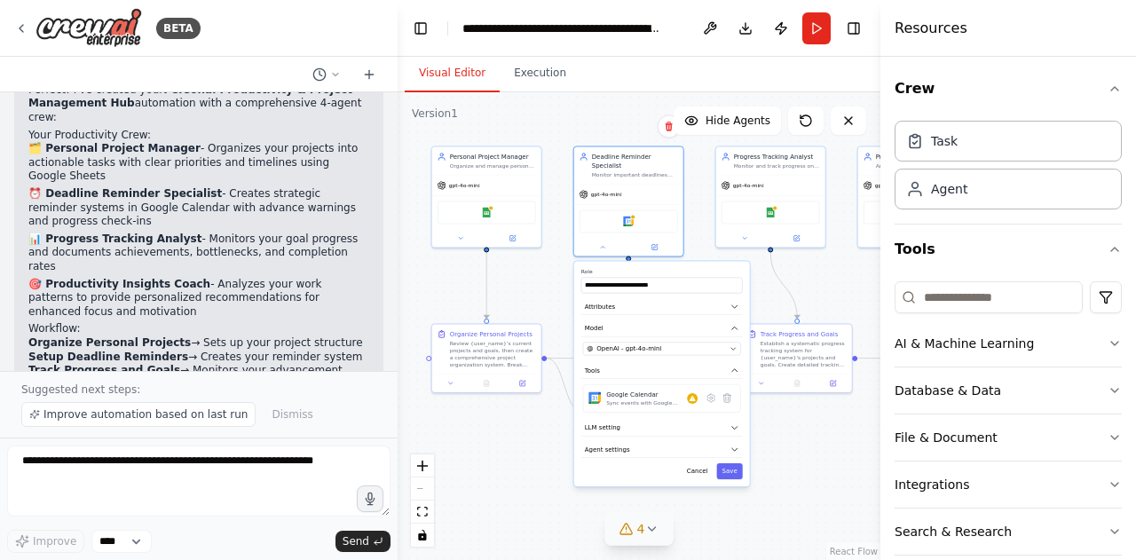
click at [627, 120] on div ".deletable-edge-delete-btn { width: 20px; height: 20px; border: 0px solid #ffff…" at bounding box center [639, 326] width 483 height 468
click at [639, 215] on div "Google Calendar" at bounding box center [629, 219] width 99 height 23
click at [706, 392] on icon at bounding box center [711, 397] width 11 height 11
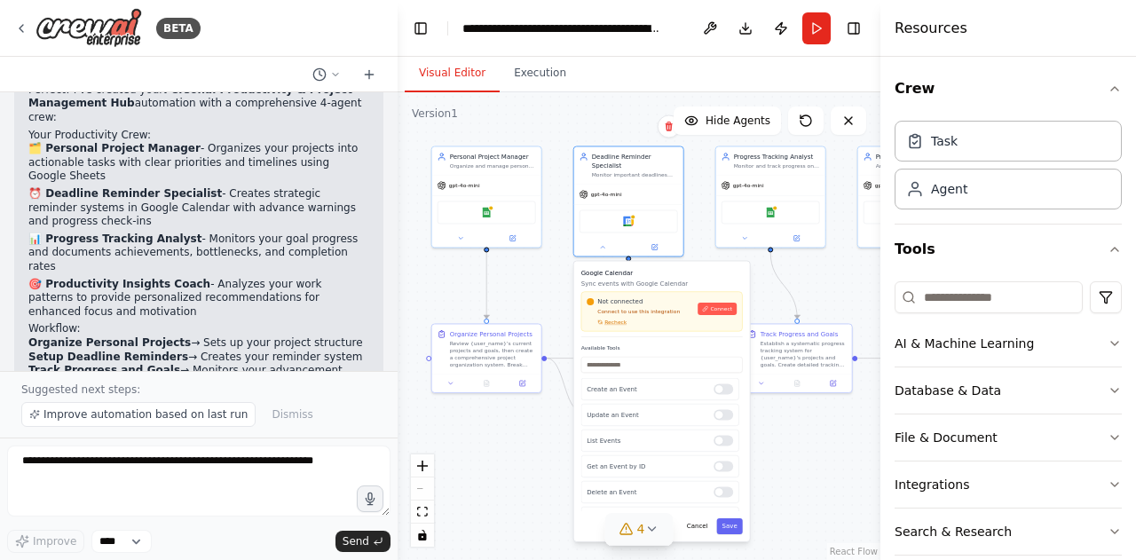
click at [714, 309] on div "Not connected Connect to use this integration Recheck Connect" at bounding box center [662, 311] width 150 height 28
click at [714, 303] on button "Connect" at bounding box center [717, 309] width 39 height 12
click at [773, 301] on div ".deletable-edge-delete-btn { width: 20px; height: 20px; border: 0px solid #ffff…" at bounding box center [639, 326] width 483 height 468
click at [781, 204] on div "Google Sheets" at bounding box center [771, 210] width 99 height 23
click at [803, 241] on div at bounding box center [770, 236] width 109 height 18
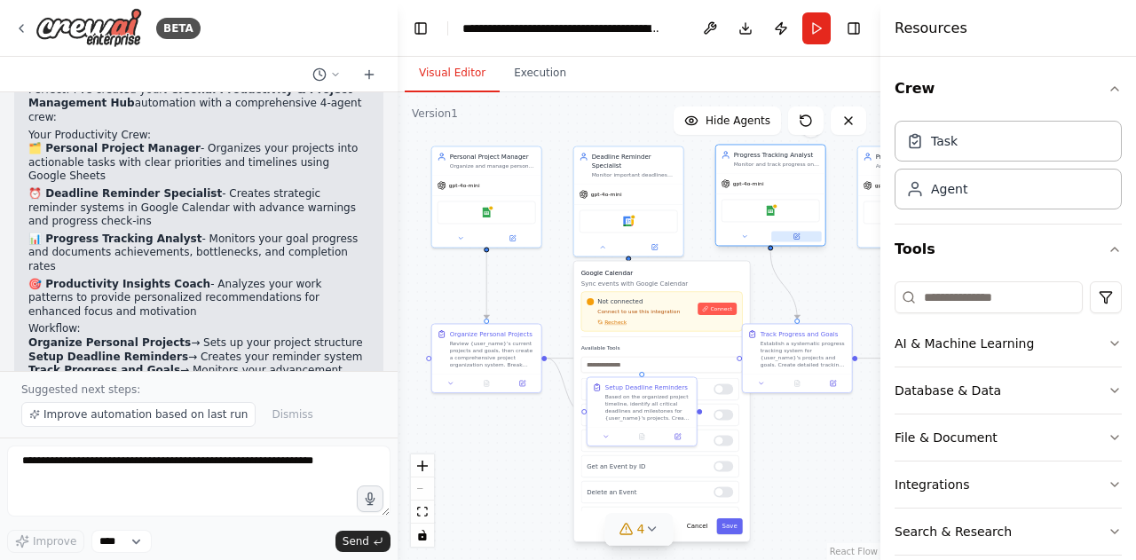
click at [802, 239] on button at bounding box center [797, 236] width 51 height 11
click at [529, 235] on button at bounding box center [512, 236] width 51 height 11
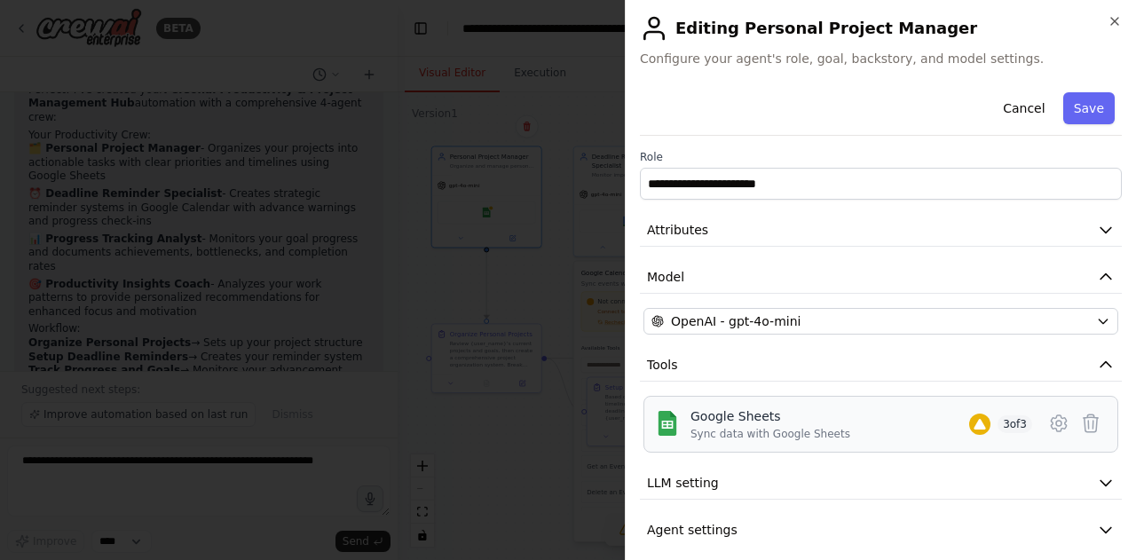
scroll to position [12, 0]
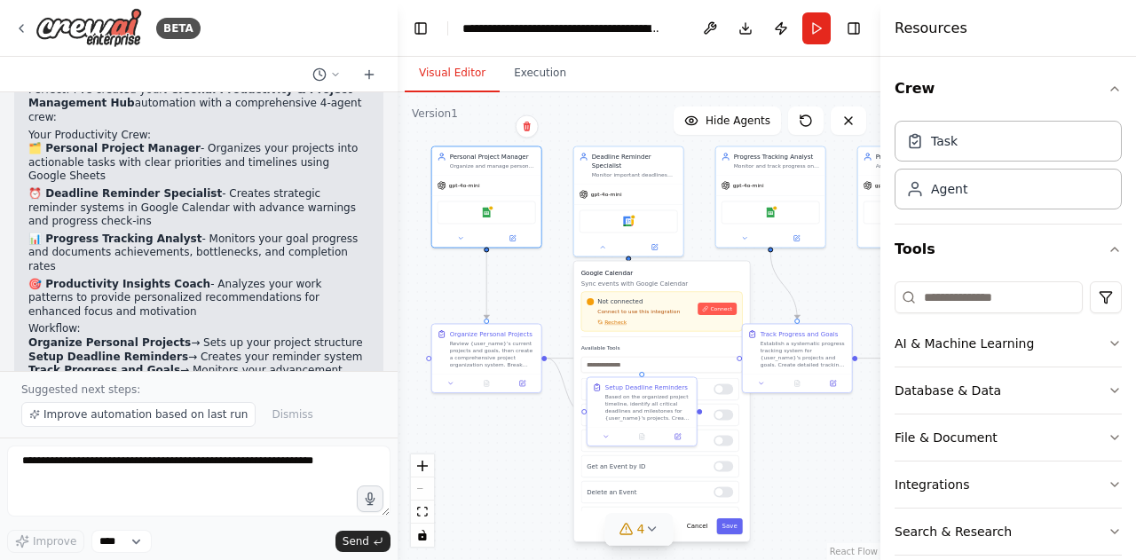
click at [522, 298] on div ".deletable-edge-delete-btn { width: 20px; height: 20px; border: 0px solid #ffff…" at bounding box center [639, 326] width 483 height 468
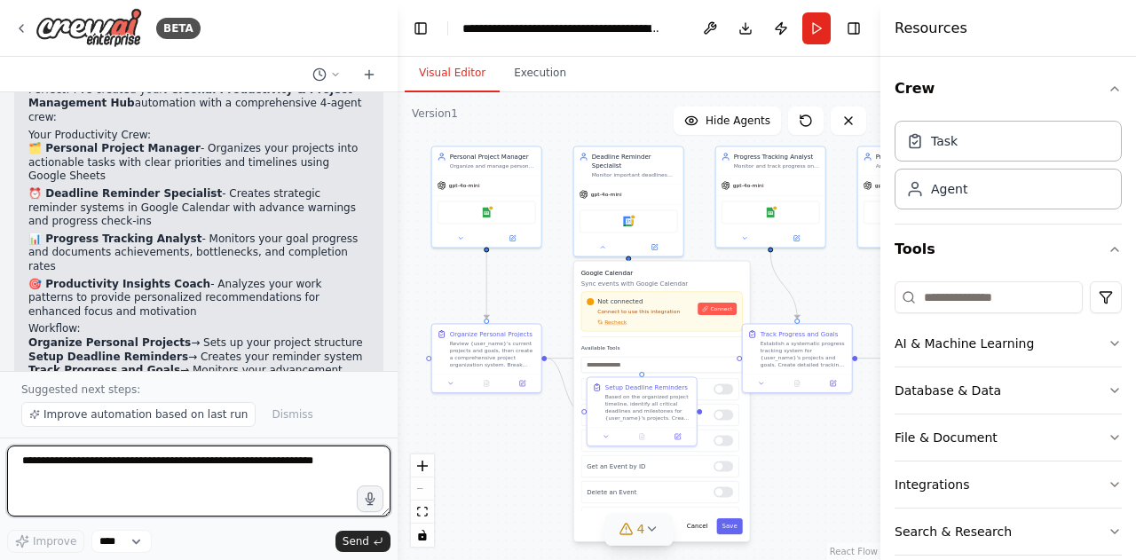
click at [204, 474] on textarea at bounding box center [199, 481] width 384 height 71
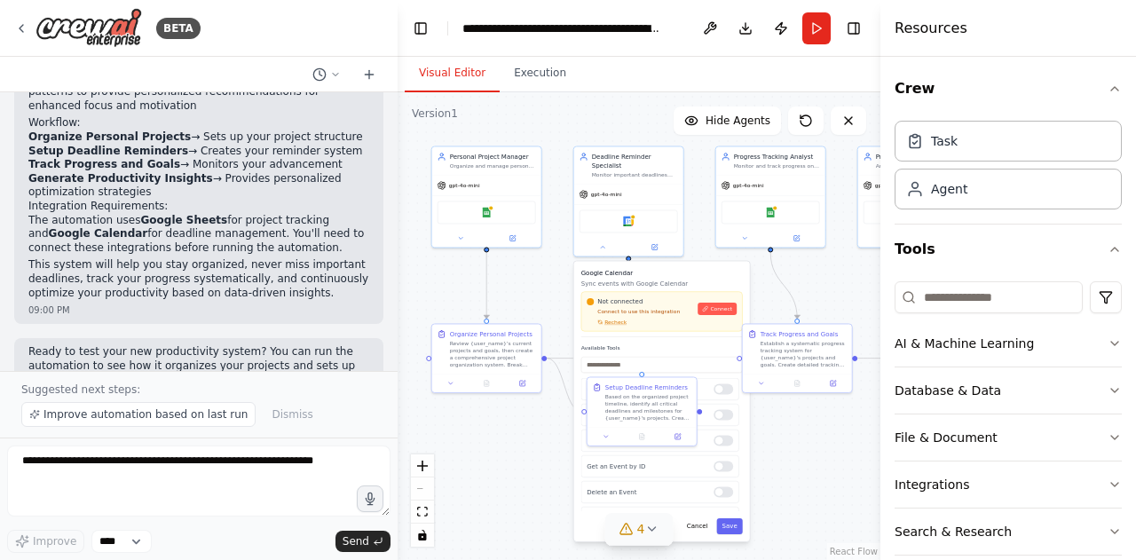
click at [520, 308] on div ".deletable-edge-delete-btn { width: 20px; height: 20px; border: 0px solid #ffff…" at bounding box center [639, 326] width 483 height 468
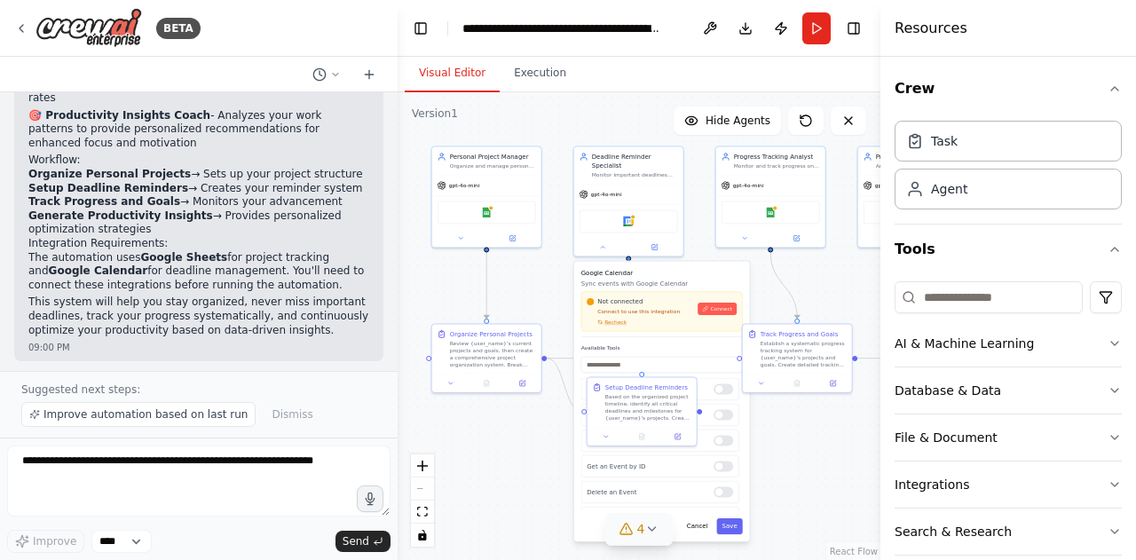
scroll to position [1441, 0]
